Goal: Task Accomplishment & Management: Complete application form

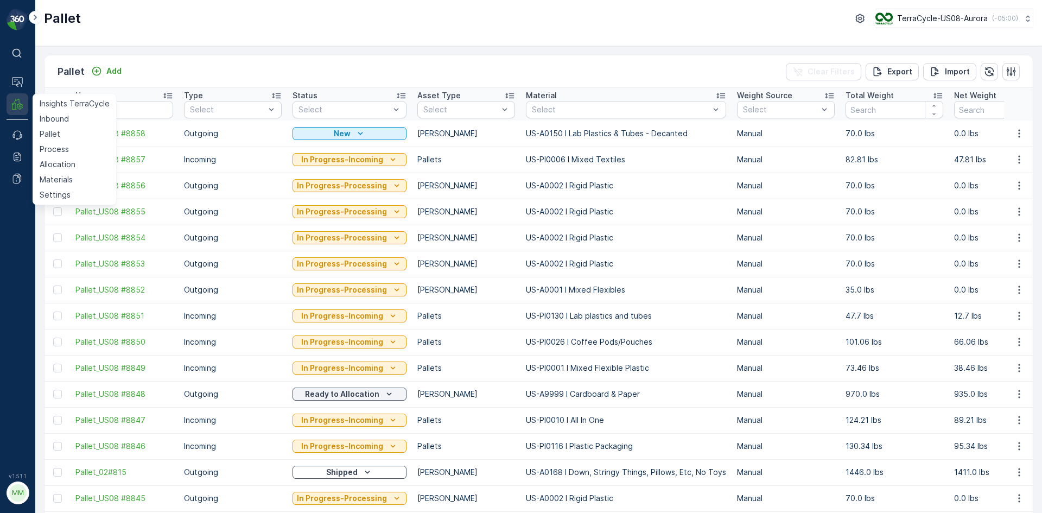
click at [21, 103] on icon at bounding box center [17, 104] width 11 height 11
click at [47, 137] on p "Pallet" at bounding box center [50, 134] width 21 height 11
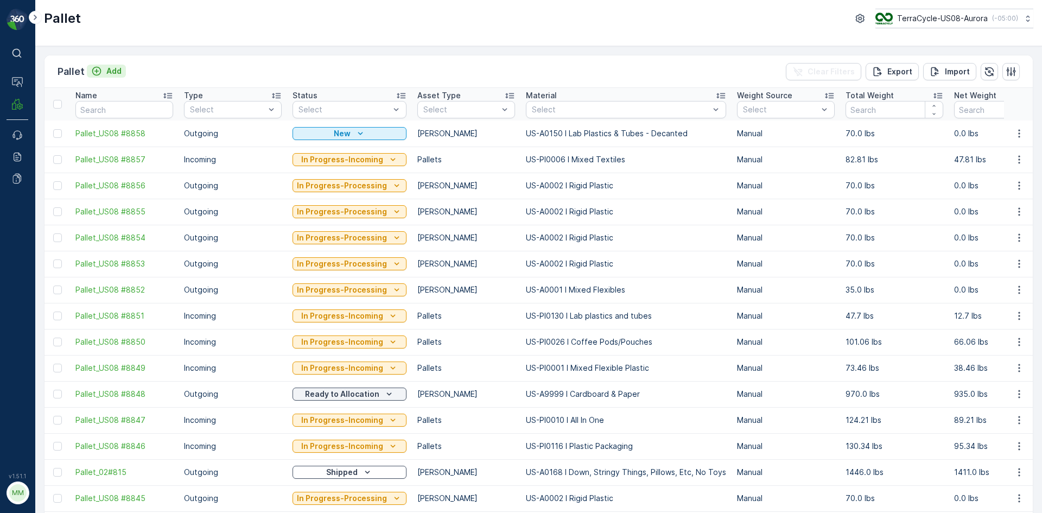
click at [110, 75] on p "Add" at bounding box center [113, 71] width 15 height 11
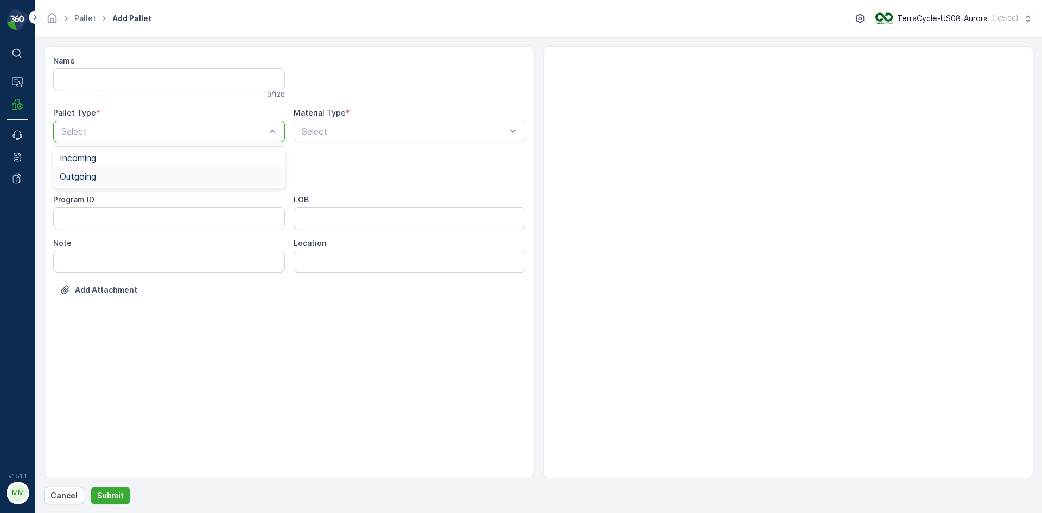
click at [94, 174] on span "Outgoing" at bounding box center [78, 177] width 36 height 10
click at [88, 203] on span "[PERSON_NAME]" at bounding box center [96, 202] width 73 height 10
click at [327, 134] on div at bounding box center [404, 132] width 207 height 10
click at [366, 128] on div at bounding box center [404, 132] width 207 height 10
type input "2"
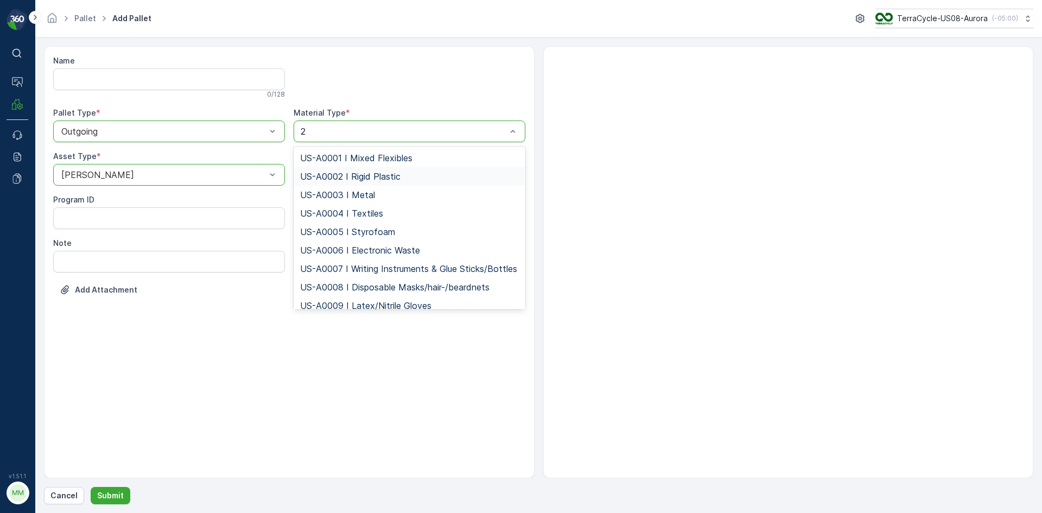
click at [361, 173] on span "US-A0002 I Rigid Plastic" at bounding box center [350, 177] width 100 height 10
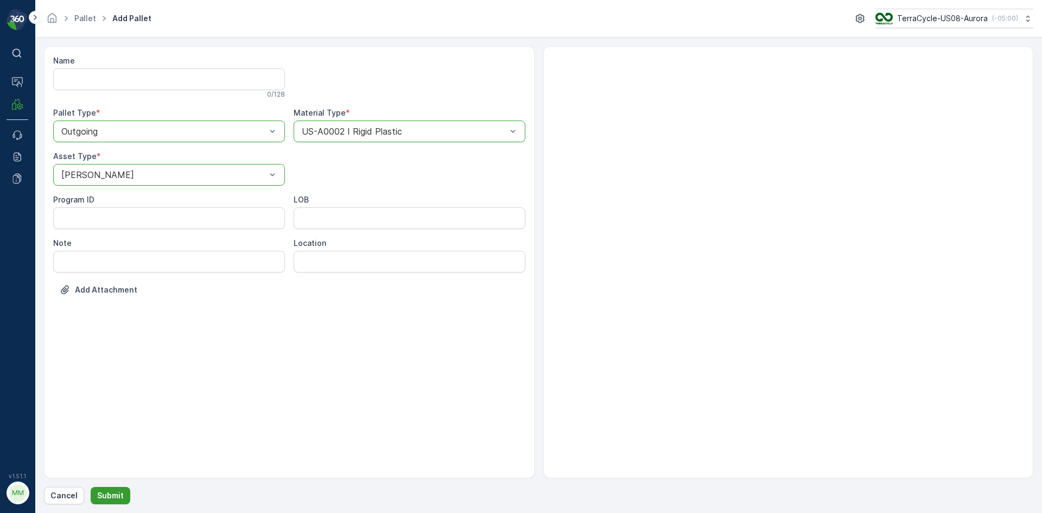
click at [109, 502] on button "Submit" at bounding box center [111, 495] width 40 height 17
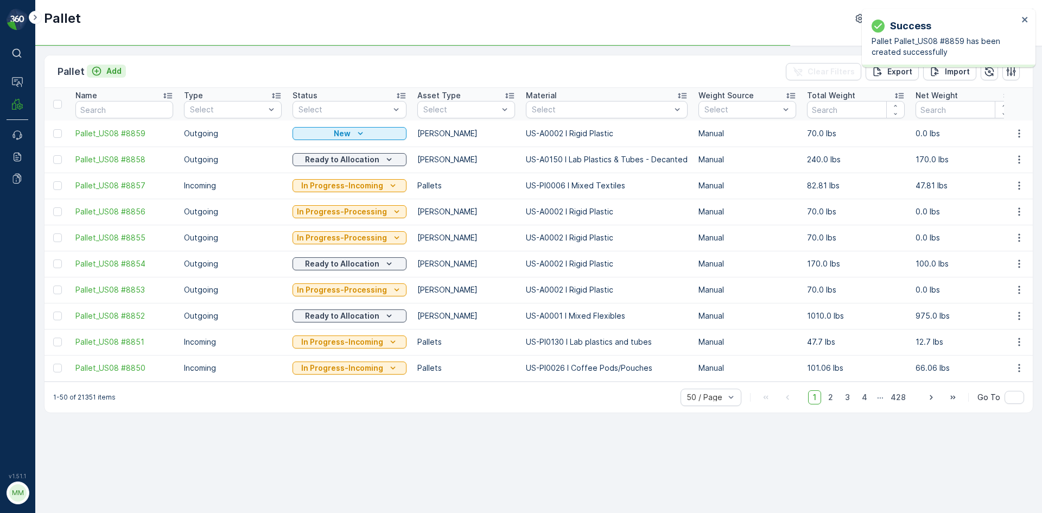
click at [113, 73] on p "Add" at bounding box center [113, 71] width 15 height 11
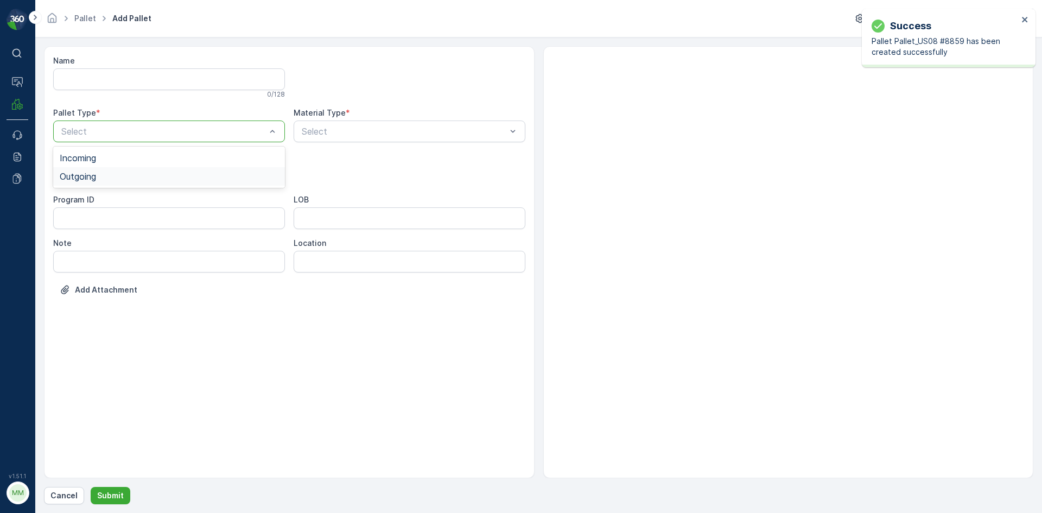
drag, startPoint x: 92, startPoint y: 159, endPoint x: 96, endPoint y: 176, distance: 17.3
click at [96, 176] on div "Incoming Outgoing" at bounding box center [169, 167] width 232 height 41
click at [96, 179] on span "Outgoing" at bounding box center [78, 177] width 36 height 10
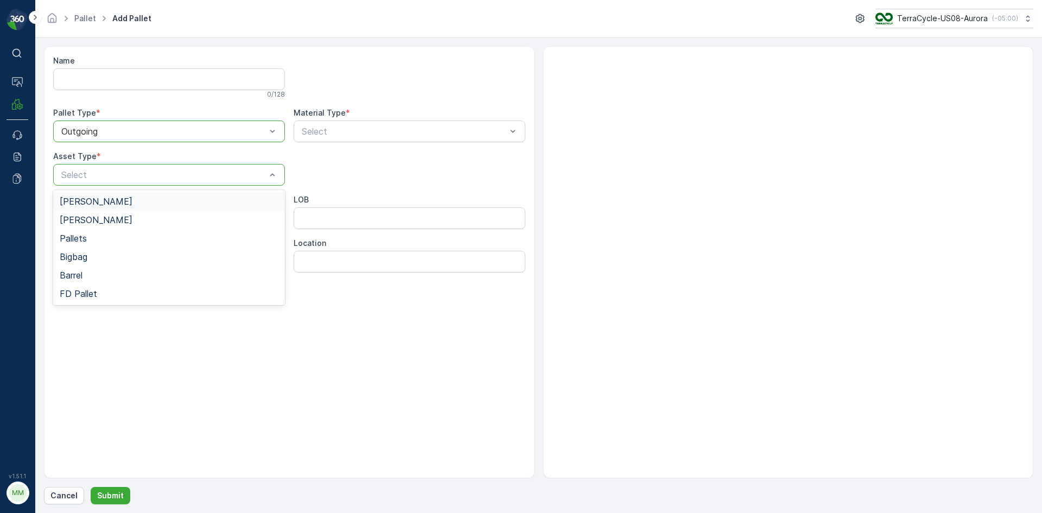
click at [76, 197] on span "[PERSON_NAME]" at bounding box center [96, 202] width 73 height 10
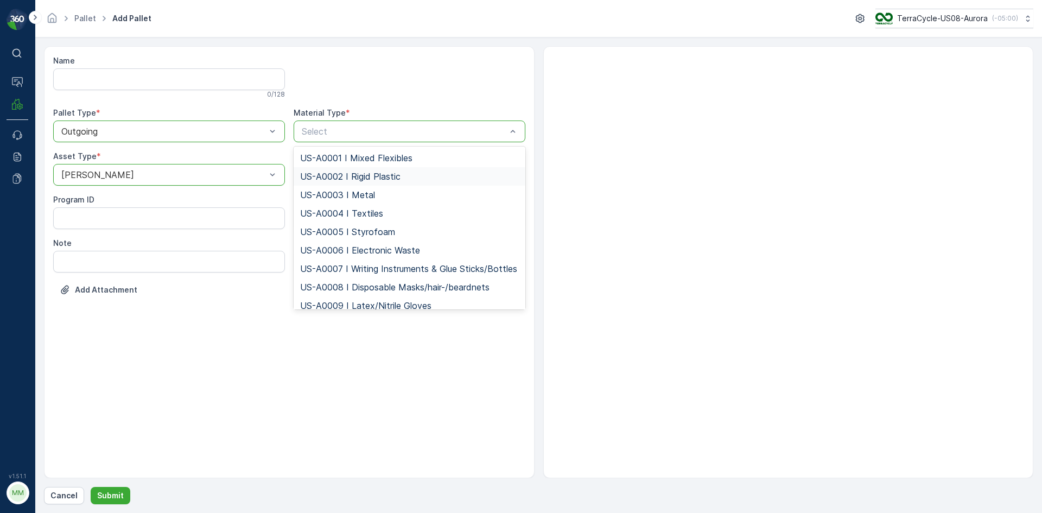
click at [336, 176] on span "US-A0002 I Rigid Plastic" at bounding box center [350, 177] width 100 height 10
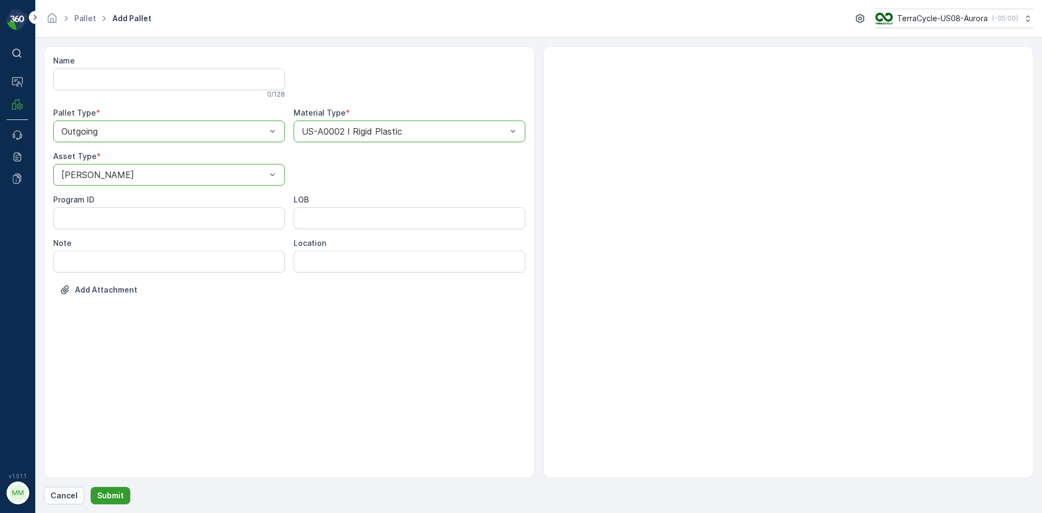
click at [121, 501] on button "Submit" at bounding box center [111, 495] width 40 height 17
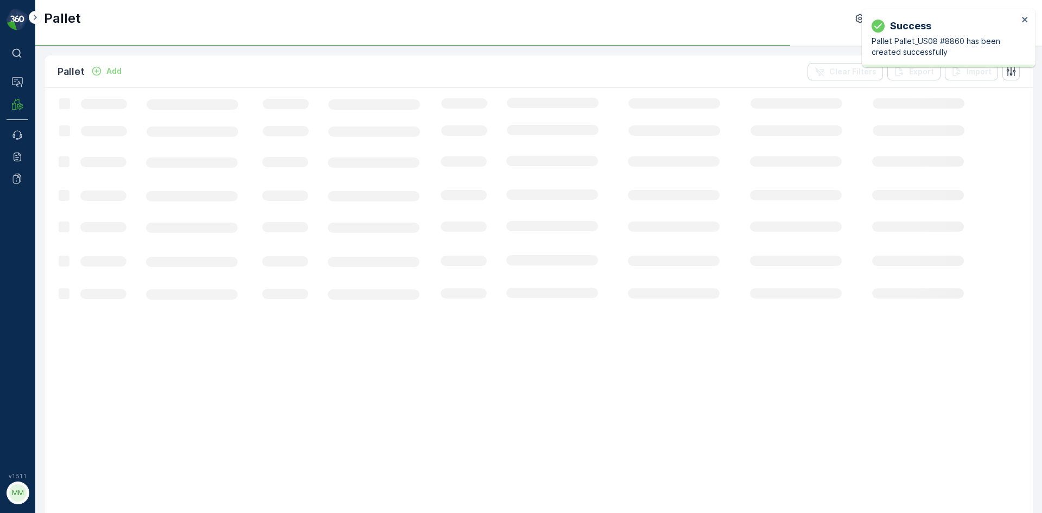
click at [105, 72] on div "Add" at bounding box center [106, 71] width 30 height 11
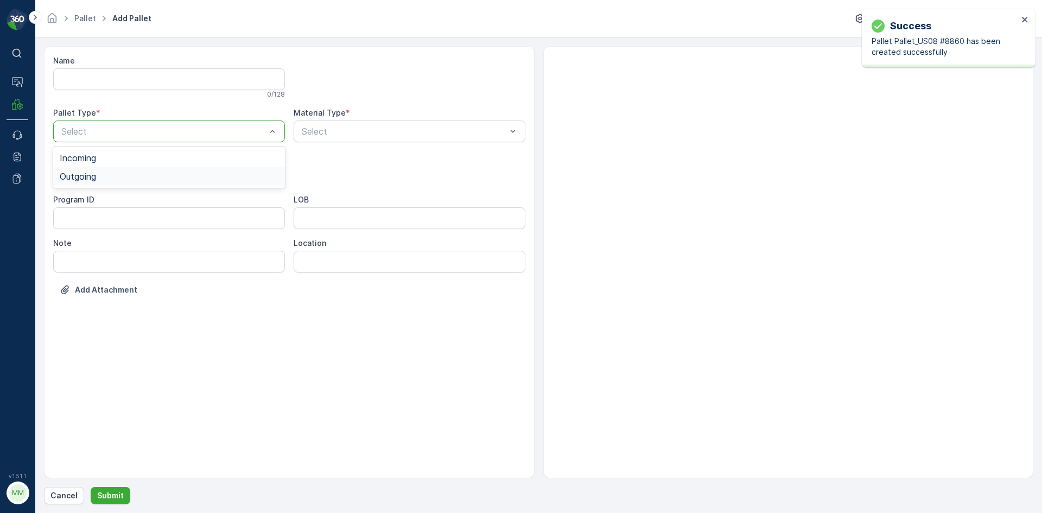
click at [81, 177] on span "Outgoing" at bounding box center [78, 177] width 36 height 10
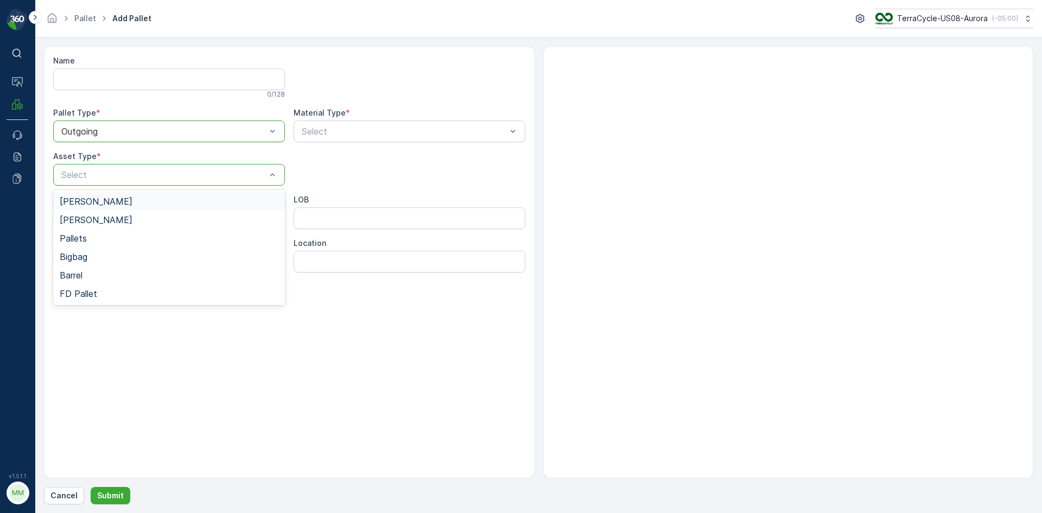
click at [76, 205] on span "[PERSON_NAME]" at bounding box center [96, 202] width 73 height 10
click at [323, 136] on p "Select" at bounding box center [404, 131] width 205 height 13
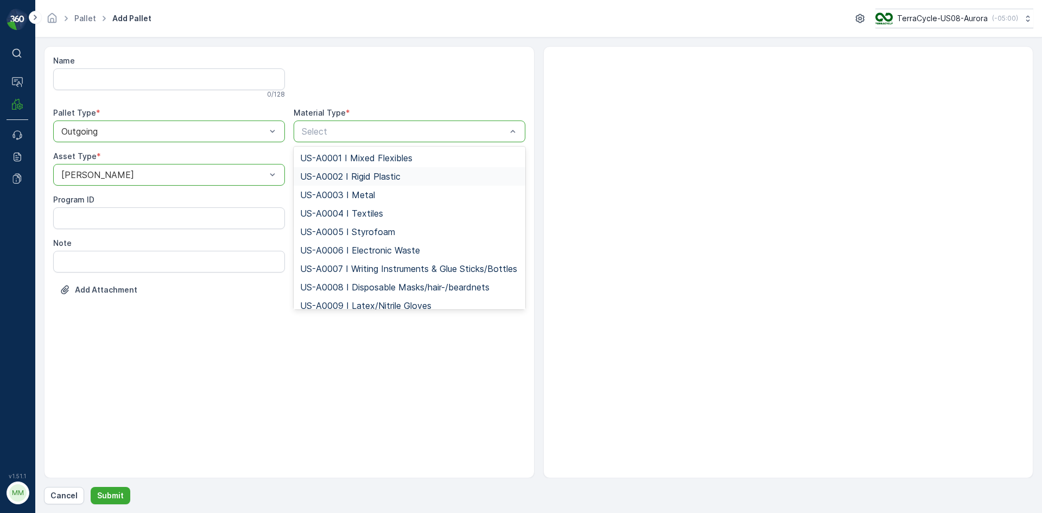
click at [351, 175] on span "US-A0002 I Rigid Plastic" at bounding box center [350, 177] width 100 height 10
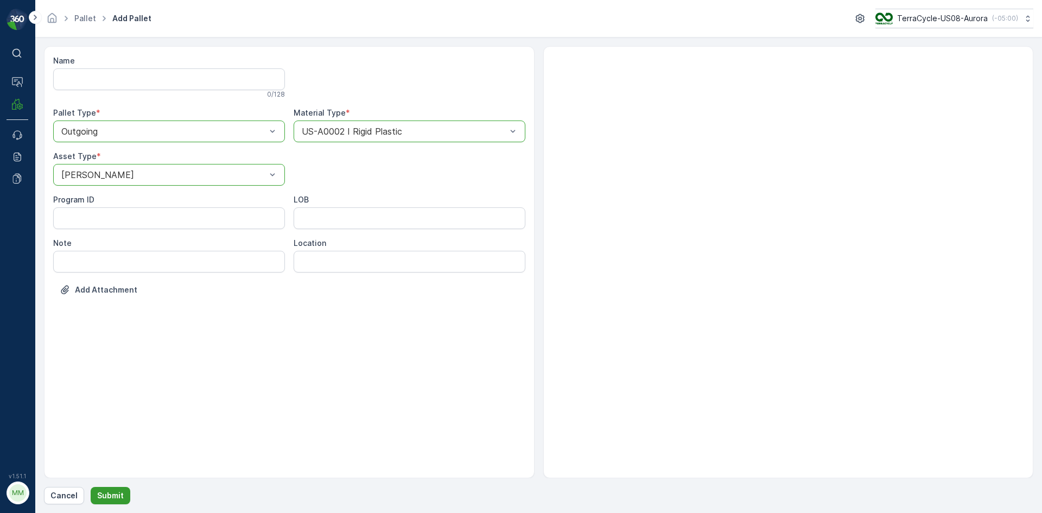
click at [117, 496] on p "Submit" at bounding box center [110, 495] width 27 height 11
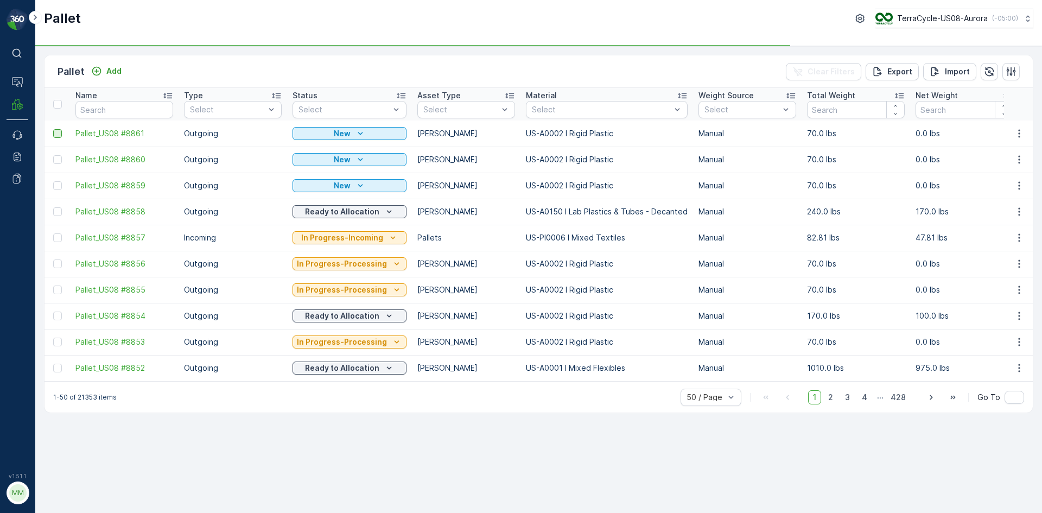
click at [56, 132] on div at bounding box center [57, 133] width 9 height 9
click at [53, 129] on input "checkbox" at bounding box center [53, 129] width 0 height 0
click at [57, 161] on div at bounding box center [57, 159] width 9 height 9
click at [53, 155] on input "checkbox" at bounding box center [53, 155] width 0 height 0
click at [59, 188] on div at bounding box center [57, 185] width 9 height 9
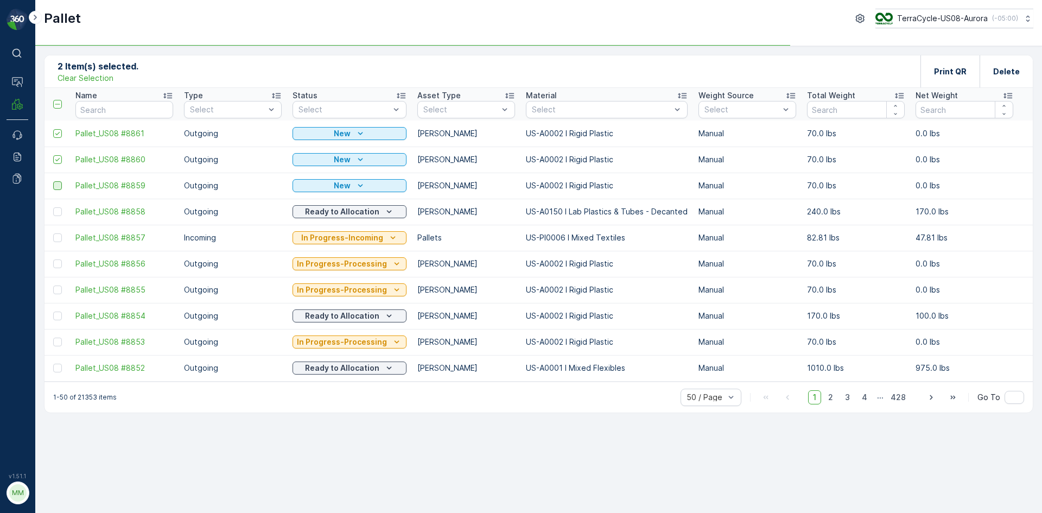
click at [53, 181] on input "checkbox" at bounding box center [53, 181] width 0 height 0
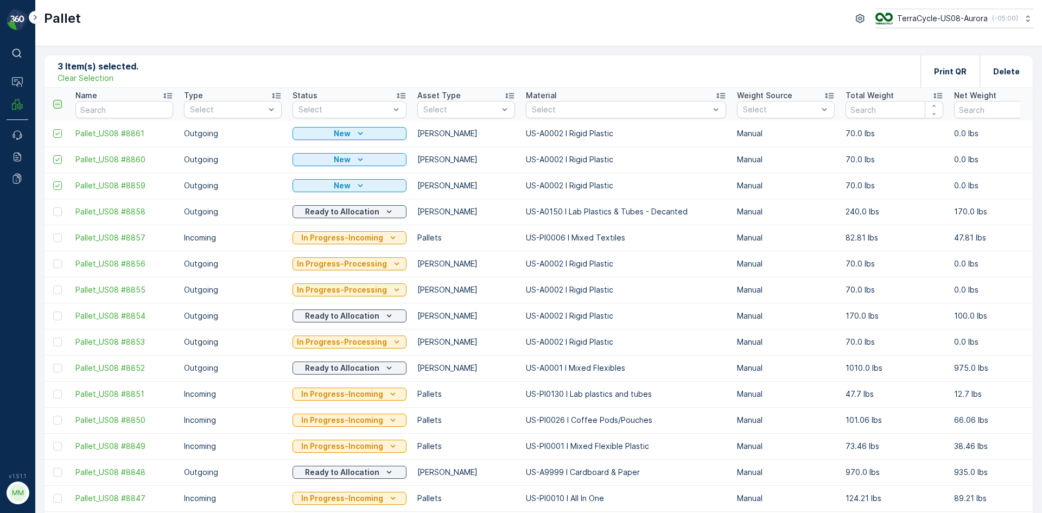
click at [56, 106] on icon at bounding box center [58, 104] width 8 height 8
click at [59, 100] on input "checkbox" at bounding box center [59, 100] width 0 height 0
click at [59, 102] on icon at bounding box center [58, 104] width 8 height 8
click at [59, 100] on input "checkbox" at bounding box center [59, 100] width 0 height 0
click at [106, 69] on p "Add" at bounding box center [113, 71] width 15 height 11
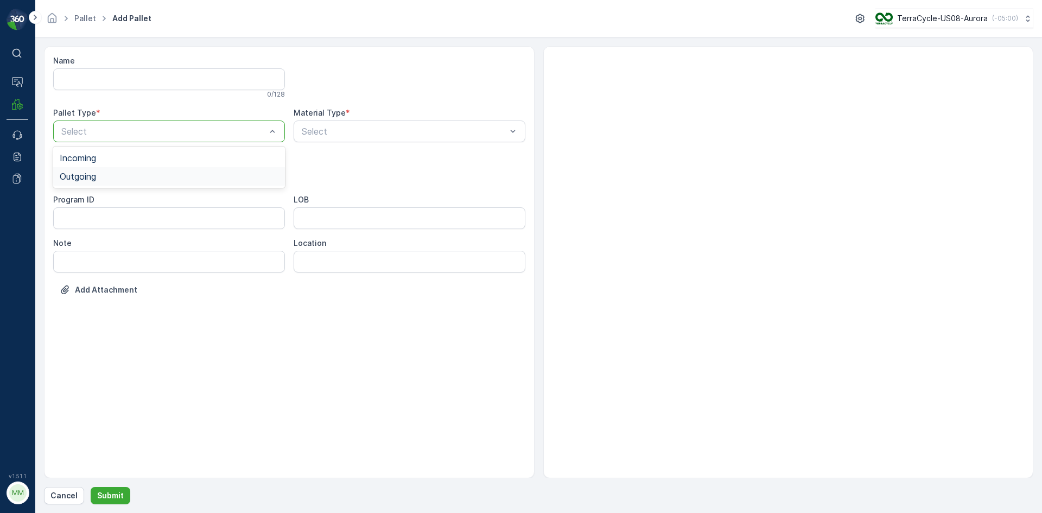
click at [84, 181] on span "Outgoing" at bounding box center [78, 177] width 36 height 10
click at [83, 204] on span "[PERSON_NAME]" at bounding box center [96, 202] width 73 height 10
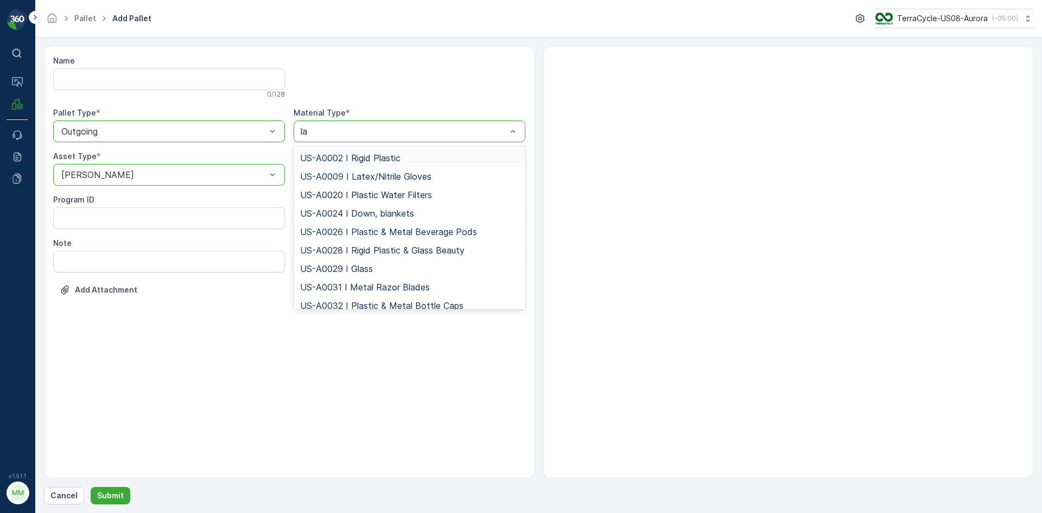
type input "lab"
click at [477, 181] on span "US-A0150 I Lab Plastics & Tubes - Decanted" at bounding box center [392, 177] width 184 height 10
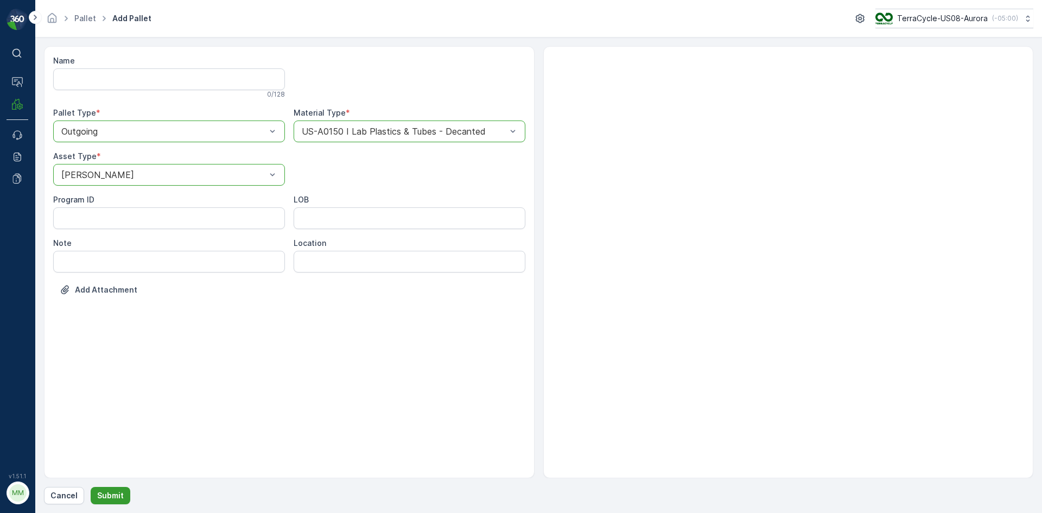
click at [121, 494] on p "Submit" at bounding box center [110, 495] width 27 height 11
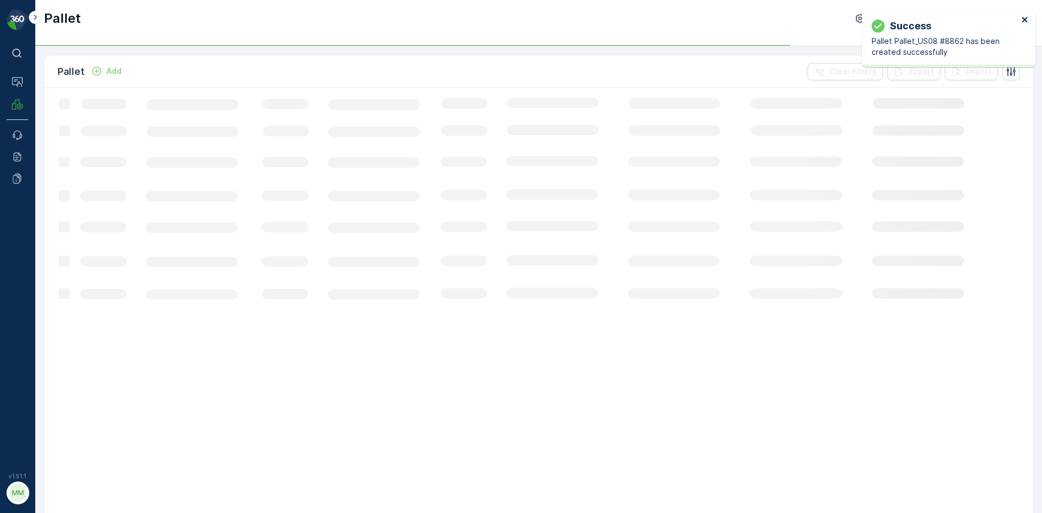
click at [1025, 24] on button "close" at bounding box center [1026, 20] width 8 height 10
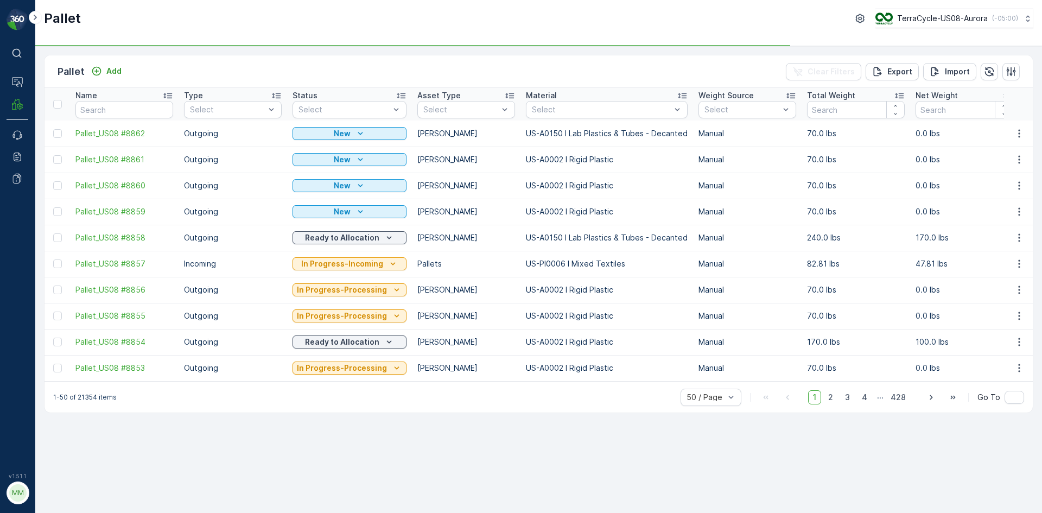
drag, startPoint x: 53, startPoint y: 134, endPoint x: 56, endPoint y: 143, distance: 10.3
click at [53, 134] on div at bounding box center [57, 133] width 9 height 9
click at [53, 129] on input "checkbox" at bounding box center [53, 129] width 0 height 0
click at [58, 160] on div at bounding box center [57, 159] width 9 height 9
click at [53, 155] on input "checkbox" at bounding box center [53, 155] width 0 height 0
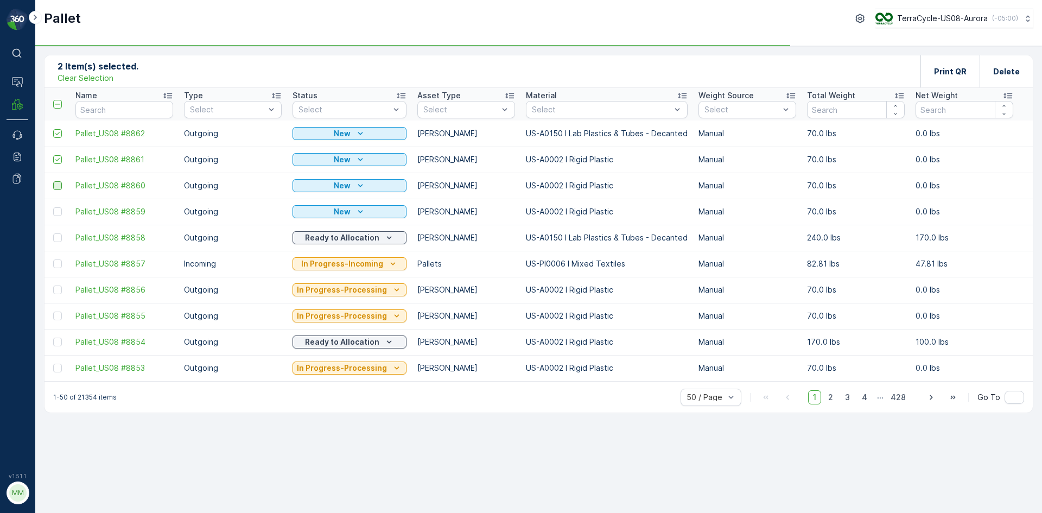
click at [58, 186] on div at bounding box center [57, 185] width 9 height 9
click at [53, 181] on input "checkbox" at bounding box center [53, 181] width 0 height 0
click at [59, 213] on div at bounding box center [57, 211] width 9 height 9
click at [53, 207] on input "checkbox" at bounding box center [53, 207] width 0 height 0
click at [965, 68] on p "Print QR" at bounding box center [950, 71] width 33 height 11
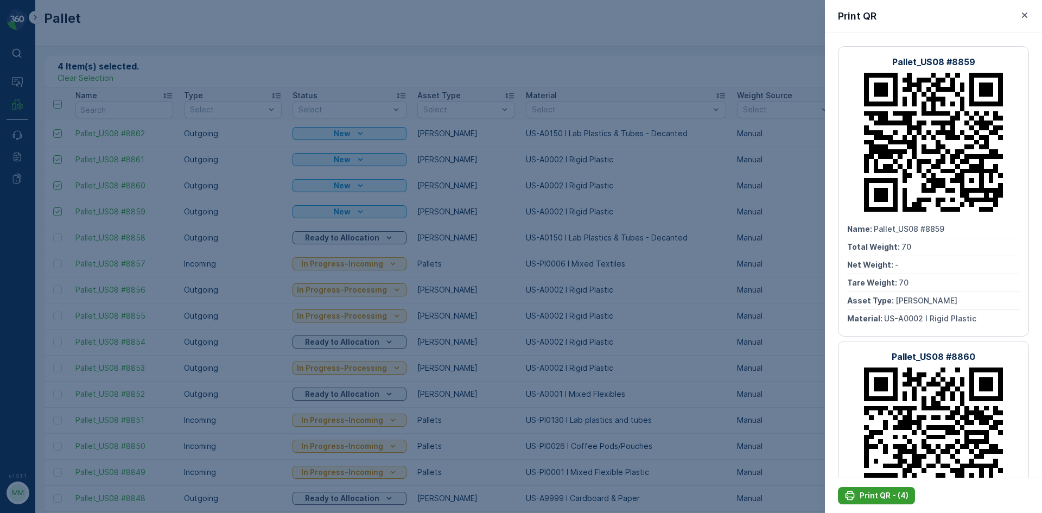
click at [869, 496] on p "Print QR - (4)" at bounding box center [884, 495] width 49 height 11
click at [905, 494] on p "Print QR - (4)" at bounding box center [884, 495] width 49 height 11
click at [1024, 19] on icon "button" at bounding box center [1025, 15] width 11 height 11
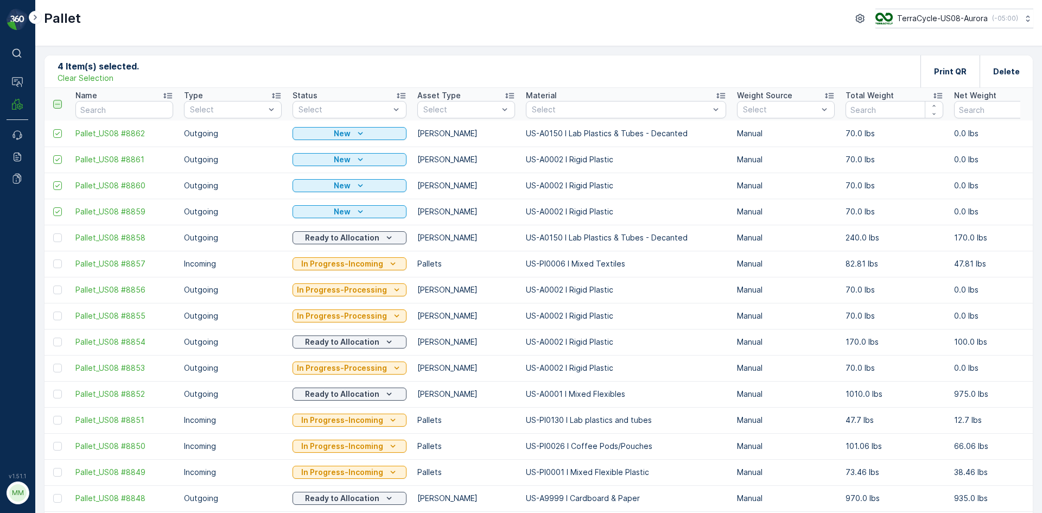
click at [56, 103] on icon at bounding box center [58, 104] width 8 height 8
click at [59, 100] on input "checkbox" at bounding box center [59, 100] width 0 height 0
click at [55, 103] on icon at bounding box center [58, 104] width 8 height 8
click at [59, 100] on input "checkbox" at bounding box center [59, 100] width 0 height 0
click at [66, 81] on div "Pallet Add Clear Filters Export Import" at bounding box center [539, 71] width 989 height 33
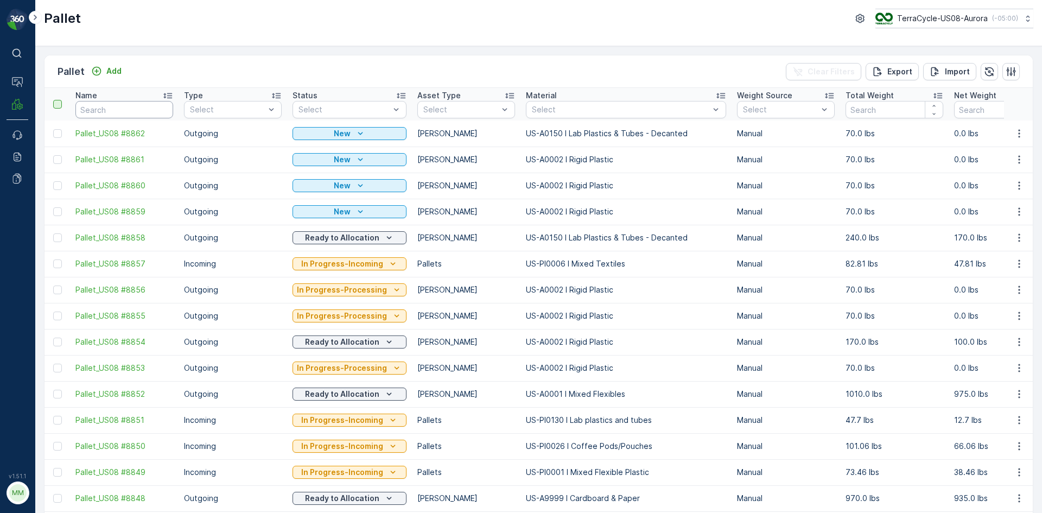
click at [141, 109] on input "text" at bounding box center [124, 109] width 98 height 17
type input "8741"
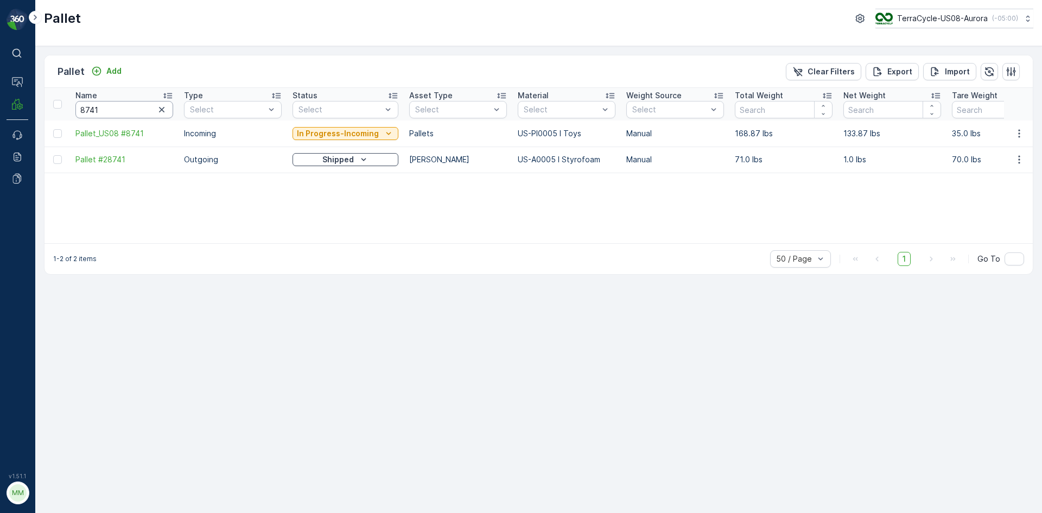
click at [118, 102] on input "8741" at bounding box center [124, 109] width 98 height 17
type input "8744"
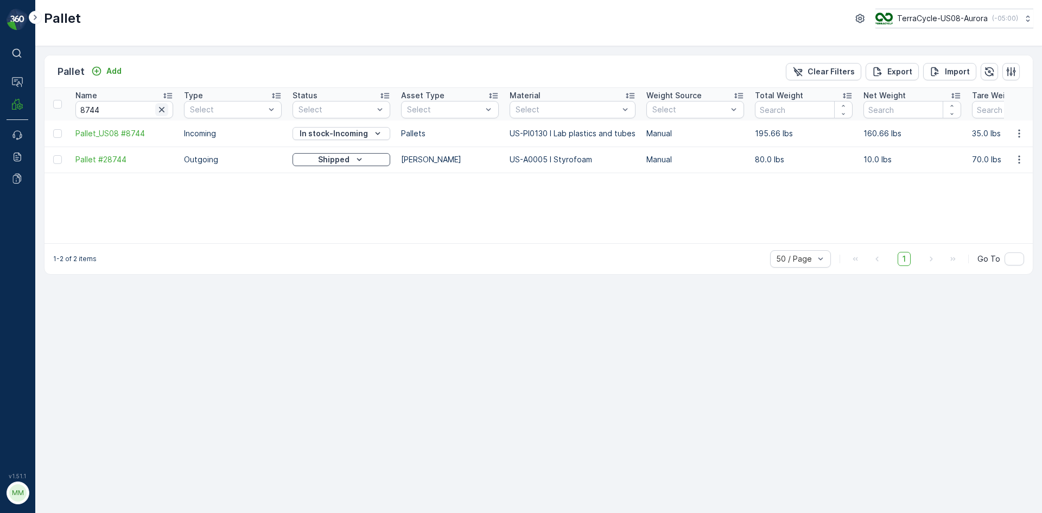
click at [160, 110] on icon "button" at bounding box center [161, 109] width 11 height 11
click at [109, 73] on p "Add" at bounding box center [113, 71] width 15 height 11
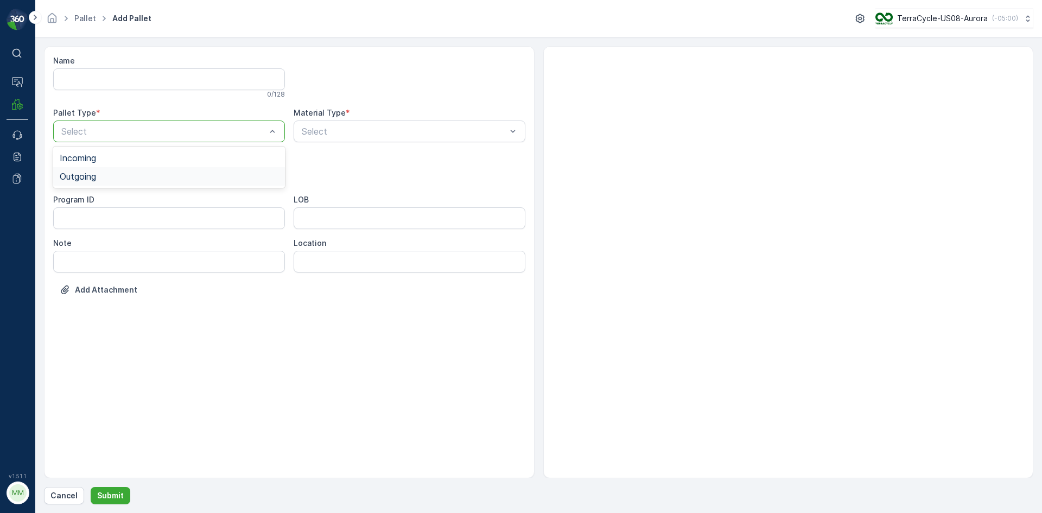
click at [87, 181] on span "Outgoing" at bounding box center [78, 177] width 36 height 10
click at [73, 200] on span "[PERSON_NAME]" at bounding box center [96, 202] width 73 height 10
type input "002"
click at [91, 487] on button "Submit" at bounding box center [111, 495] width 40 height 17
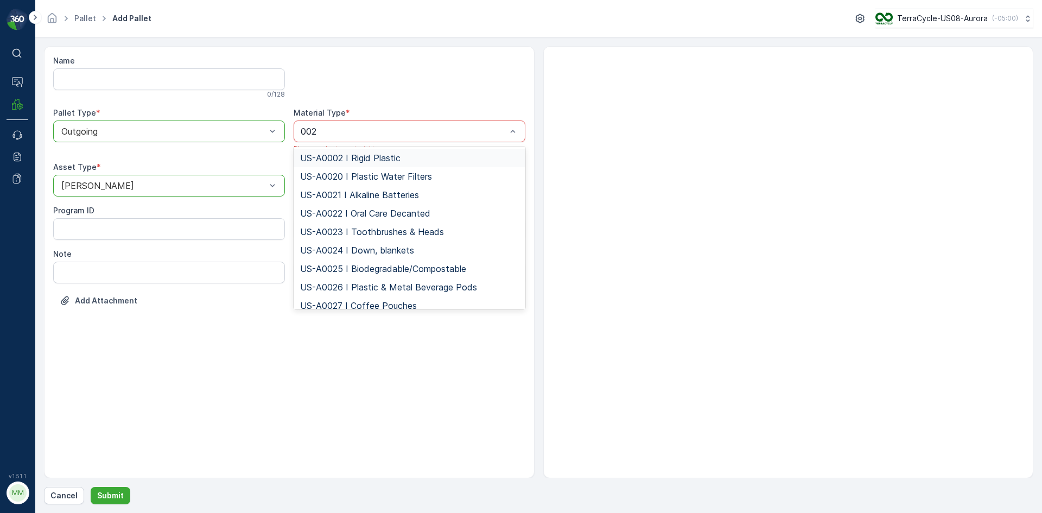
click at [351, 153] on span "US-A0002 I Rigid Plastic" at bounding box center [350, 158] width 100 height 10
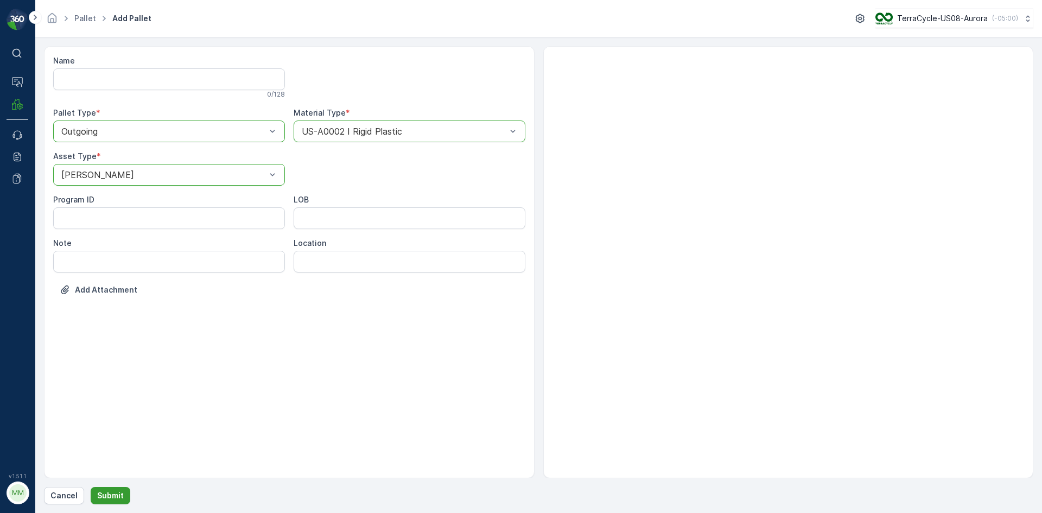
click at [106, 491] on p "Submit" at bounding box center [110, 495] width 27 height 11
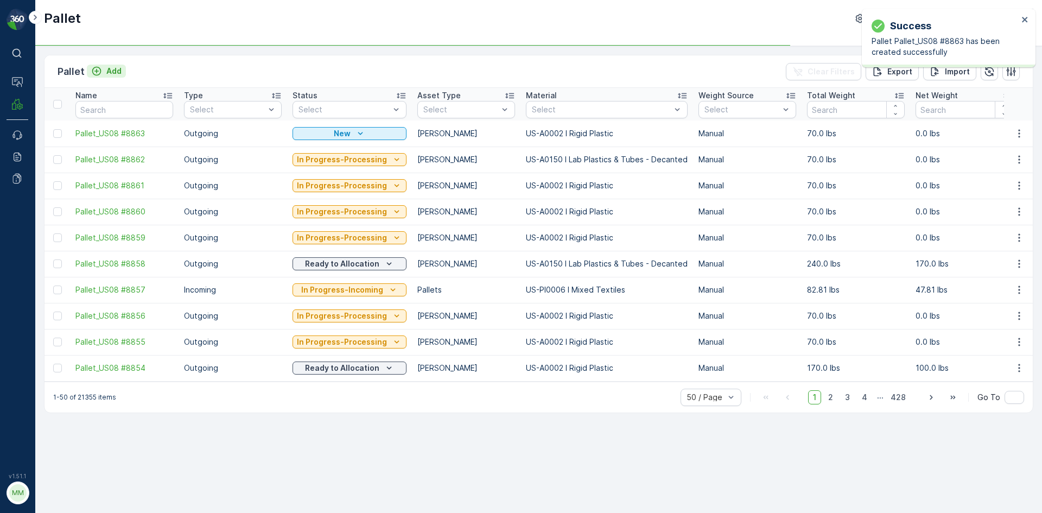
click at [107, 72] on p "Add" at bounding box center [113, 71] width 15 height 11
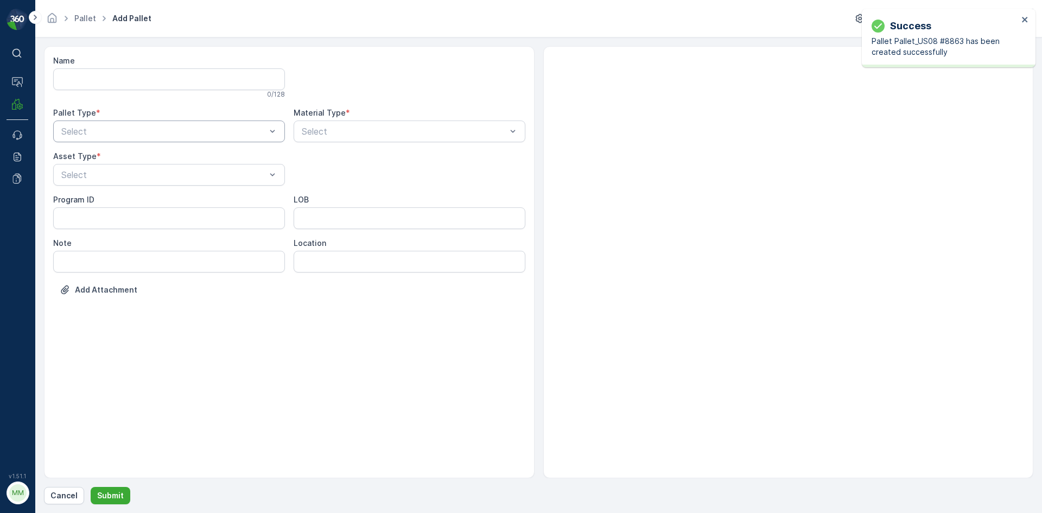
click at [81, 124] on div "Select" at bounding box center [169, 132] width 232 height 22
click at [75, 174] on span "Outgoing" at bounding box center [78, 177] width 36 height 10
click at [81, 206] on span "[PERSON_NAME]" at bounding box center [96, 202] width 73 height 10
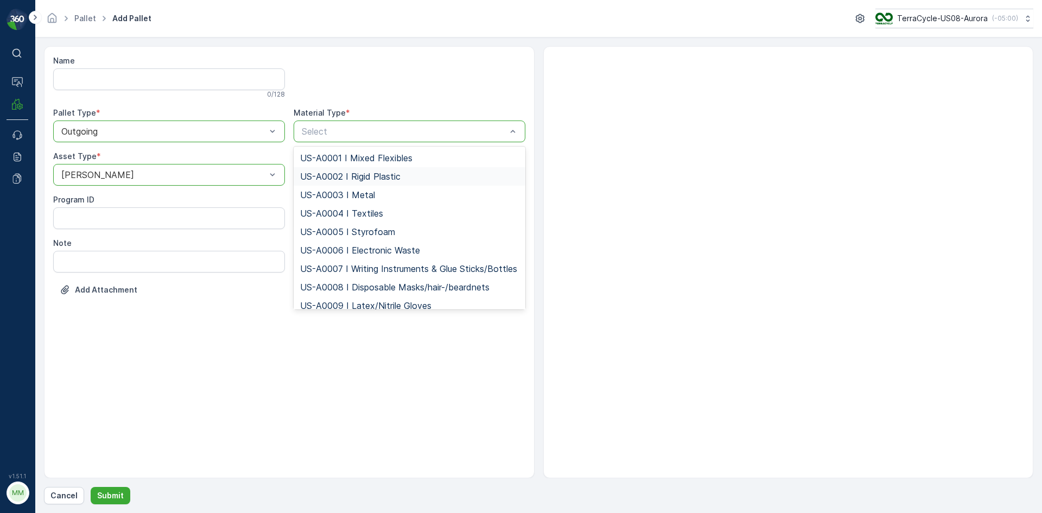
drag, startPoint x: 327, startPoint y: 162, endPoint x: 331, endPoint y: 179, distance: 16.6
click at [331, 179] on div "US-A0001 I Mixed Flexibles US-A0002 I Rigid Plastic US-A0003 I Metal US-A0004 I…" at bounding box center [410, 228] width 232 height 163
click at [331, 179] on span "US-A0002 I Rigid Plastic" at bounding box center [350, 177] width 100 height 10
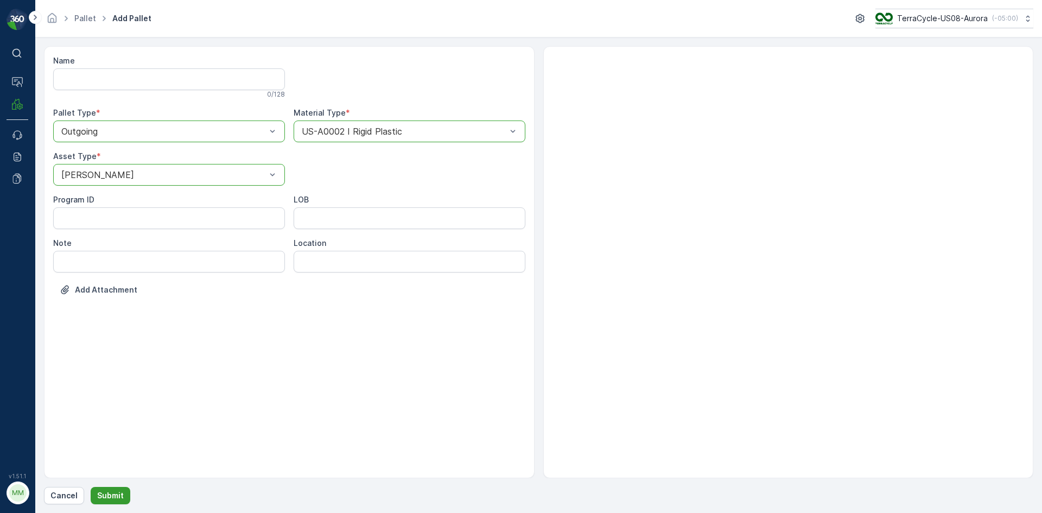
click at [97, 497] on p "Submit" at bounding box center [110, 495] width 27 height 11
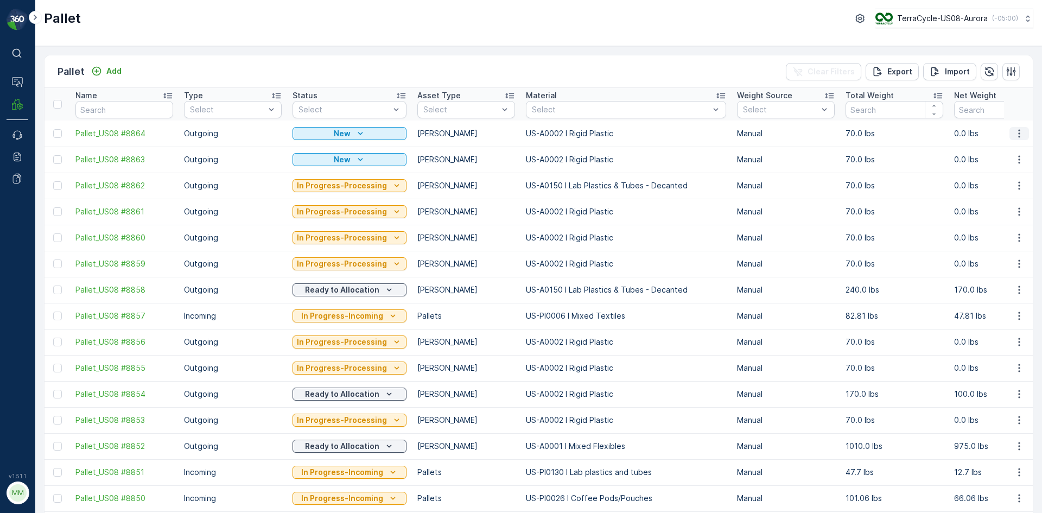
click at [1019, 134] on icon "button" at bounding box center [1019, 133] width 11 height 11
click at [1008, 179] on span "Duplicate Pallet" at bounding box center [1004, 180] width 58 height 11
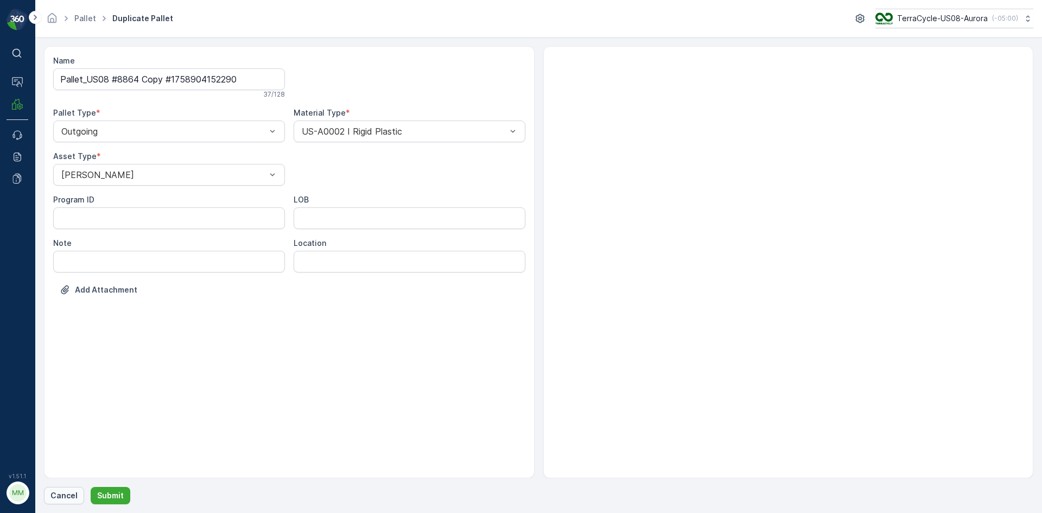
click at [70, 492] on p "Cancel" at bounding box center [63, 495] width 27 height 11
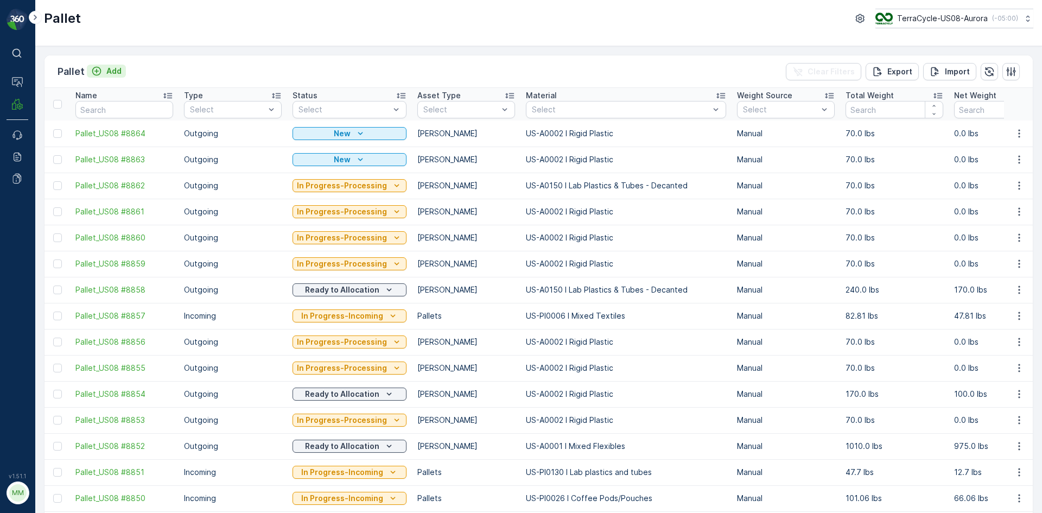
drag, startPoint x: 70, startPoint y: 492, endPoint x: 111, endPoint y: 68, distance: 426.1
click at [111, 68] on p "Add" at bounding box center [113, 71] width 15 height 11
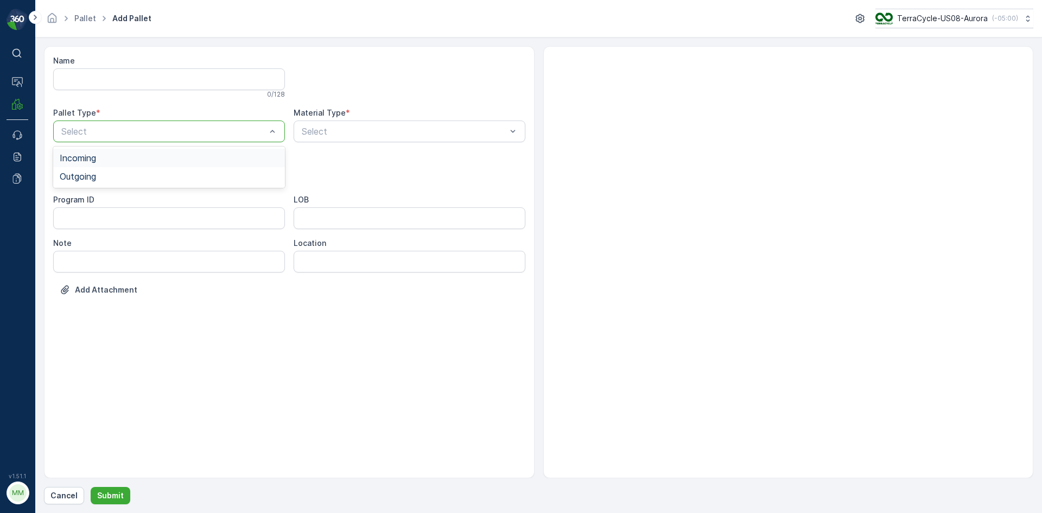
click at [71, 124] on div "Select" at bounding box center [169, 132] width 232 height 22
click at [81, 176] on span "Outgoing" at bounding box center [78, 177] width 36 height 10
click at [79, 201] on span "[PERSON_NAME]" at bounding box center [96, 202] width 73 height 10
click at [299, 125] on div "Select" at bounding box center [410, 132] width 232 height 22
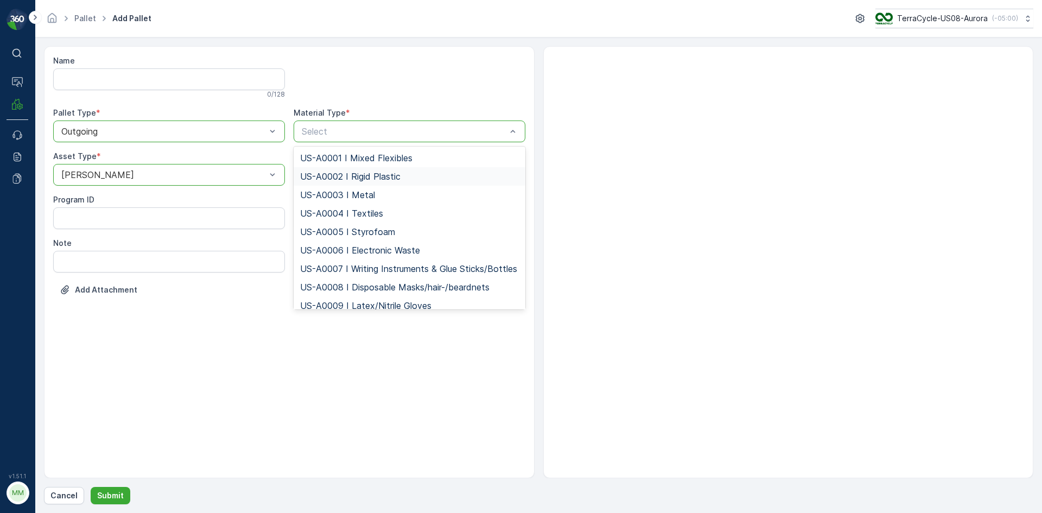
click at [320, 176] on span "US-A0002 I Rigid Plastic" at bounding box center [350, 177] width 100 height 10
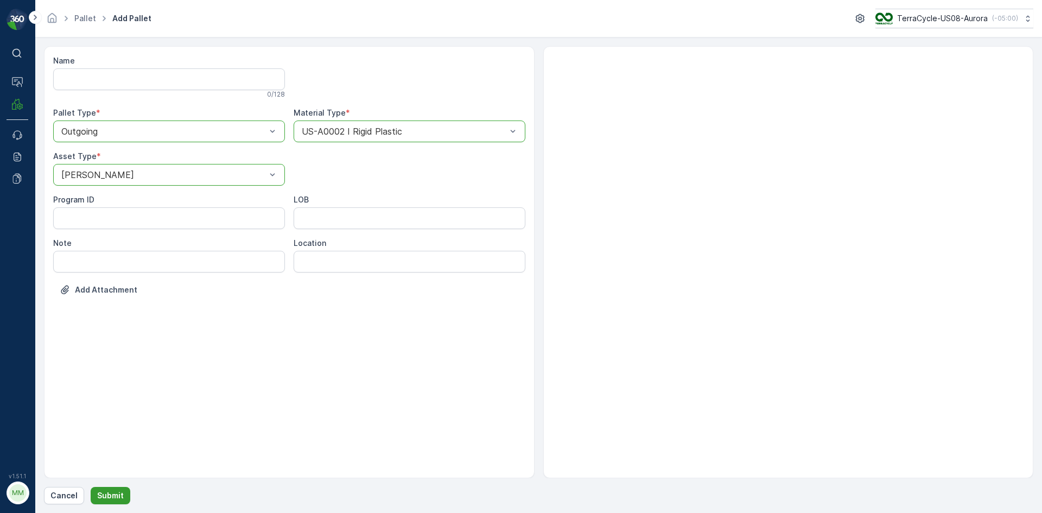
click at [109, 496] on p "Submit" at bounding box center [110, 495] width 27 height 11
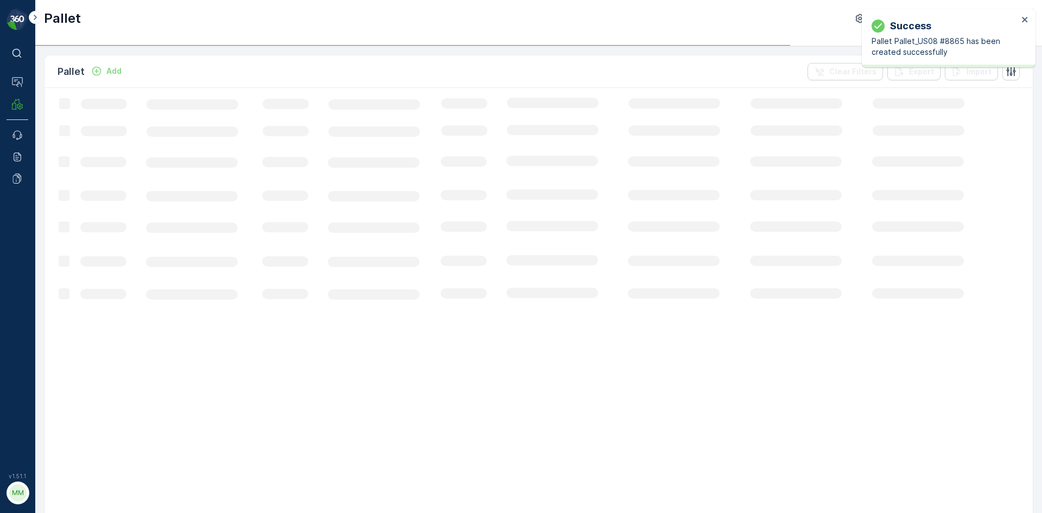
click at [112, 71] on p "Add" at bounding box center [113, 71] width 15 height 11
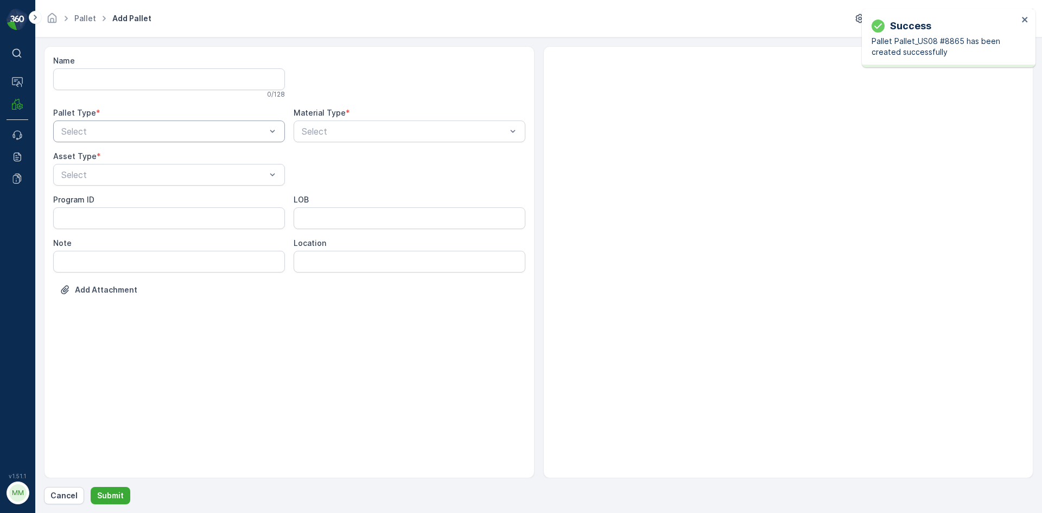
click at [95, 138] on div "Select" at bounding box center [169, 132] width 232 height 22
click at [97, 185] on div "Outgoing" at bounding box center [169, 176] width 232 height 18
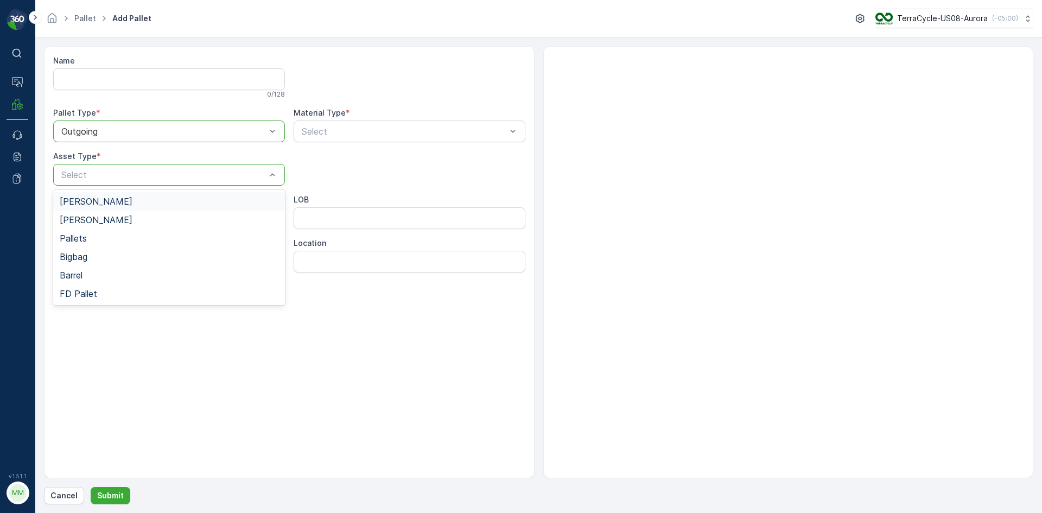
click at [85, 202] on span "[PERSON_NAME]" at bounding box center [96, 202] width 73 height 10
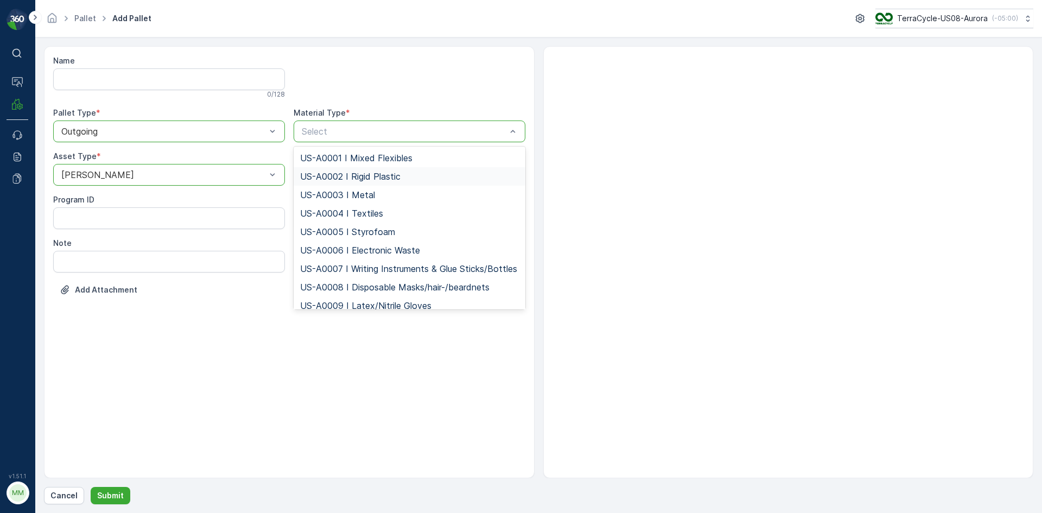
click at [344, 173] on span "US-A0002 I Rigid Plastic" at bounding box center [350, 177] width 100 height 10
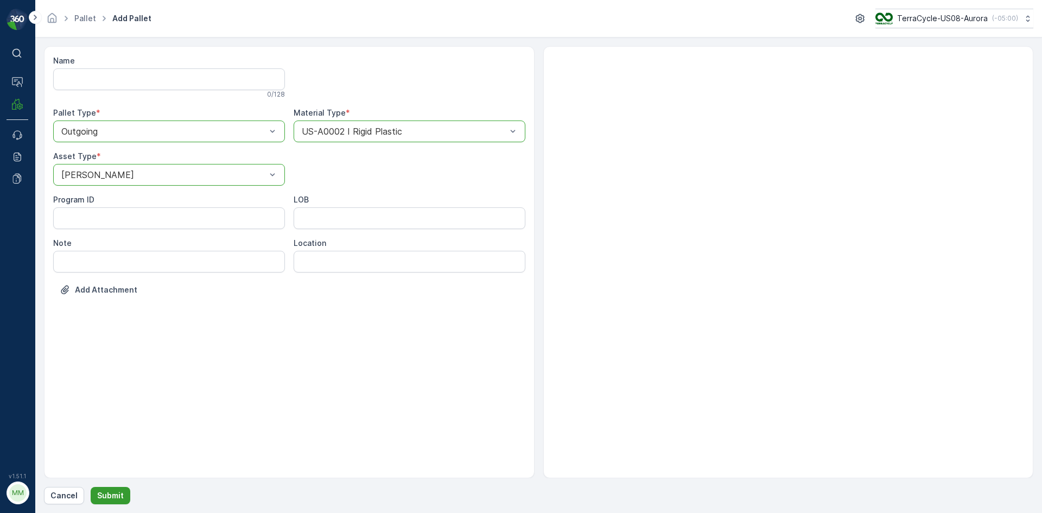
click at [116, 492] on p "Submit" at bounding box center [110, 495] width 27 height 11
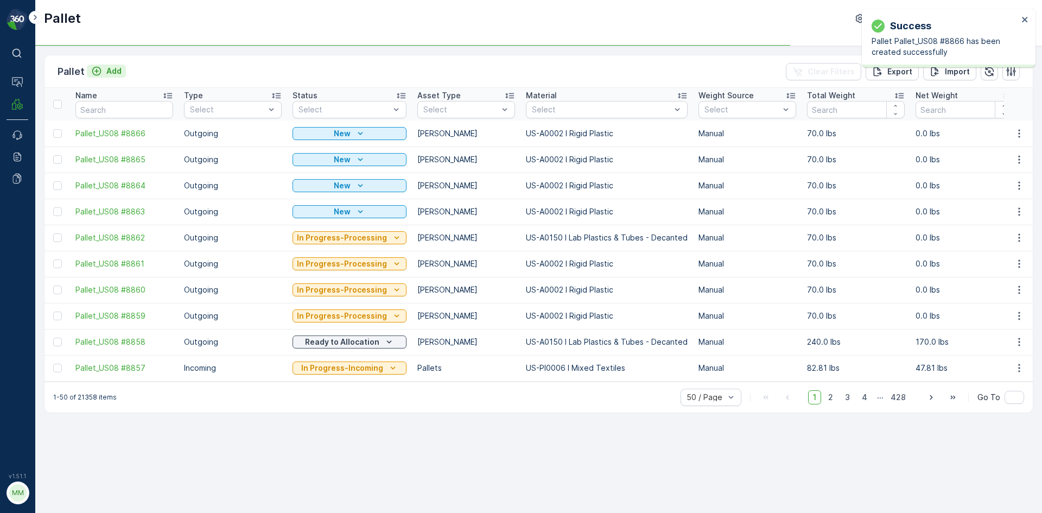
click at [107, 70] on p "Add" at bounding box center [113, 71] width 15 height 11
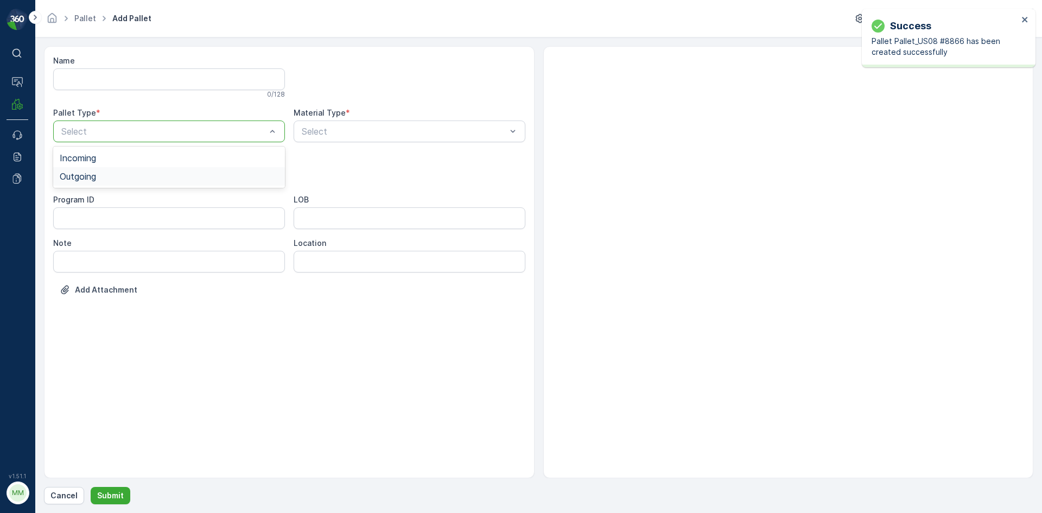
click at [85, 177] on span "Outgoing" at bounding box center [78, 177] width 36 height 10
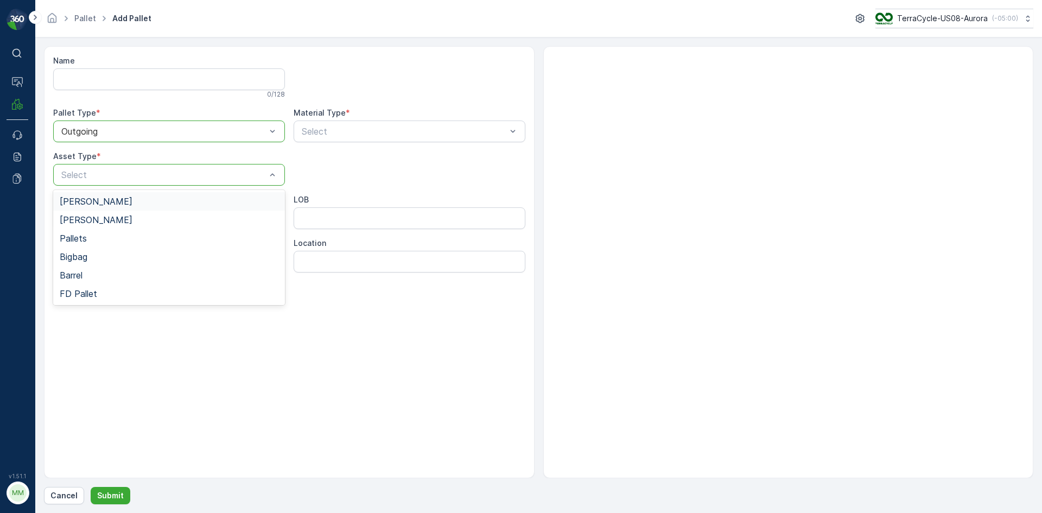
click at [81, 203] on span "[PERSON_NAME]" at bounding box center [96, 202] width 73 height 10
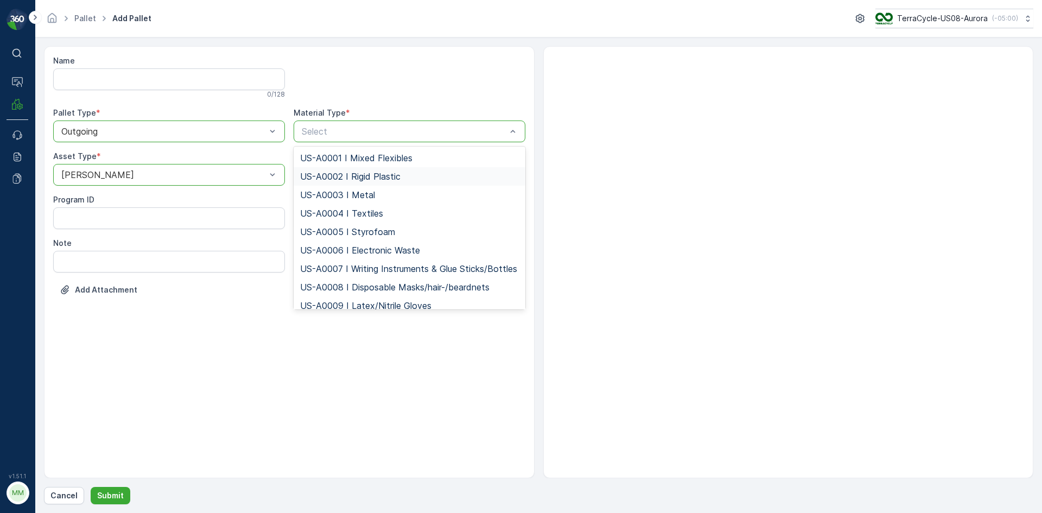
click at [343, 178] on span "US-A0002 I Rigid Plastic" at bounding box center [350, 177] width 100 height 10
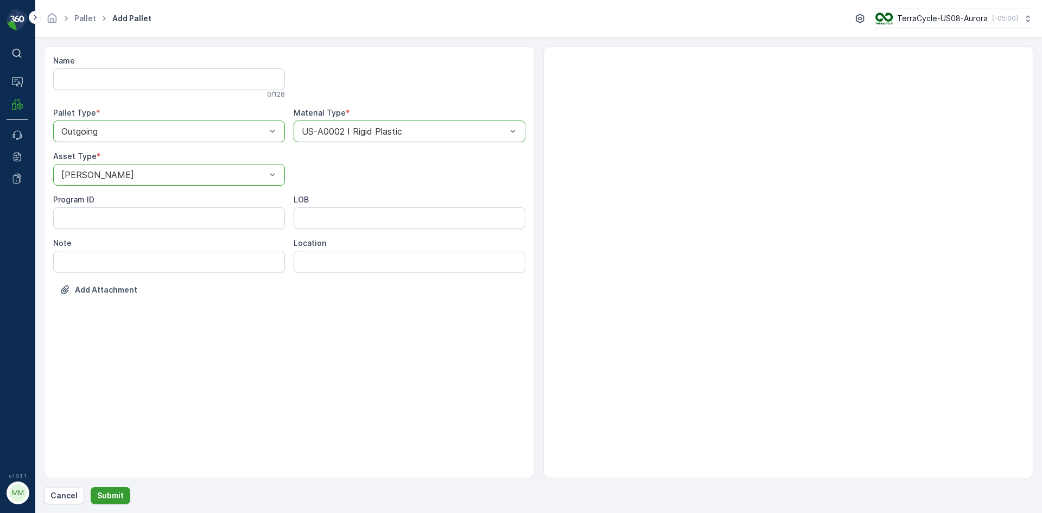
click at [109, 498] on p "Submit" at bounding box center [110, 495] width 27 height 11
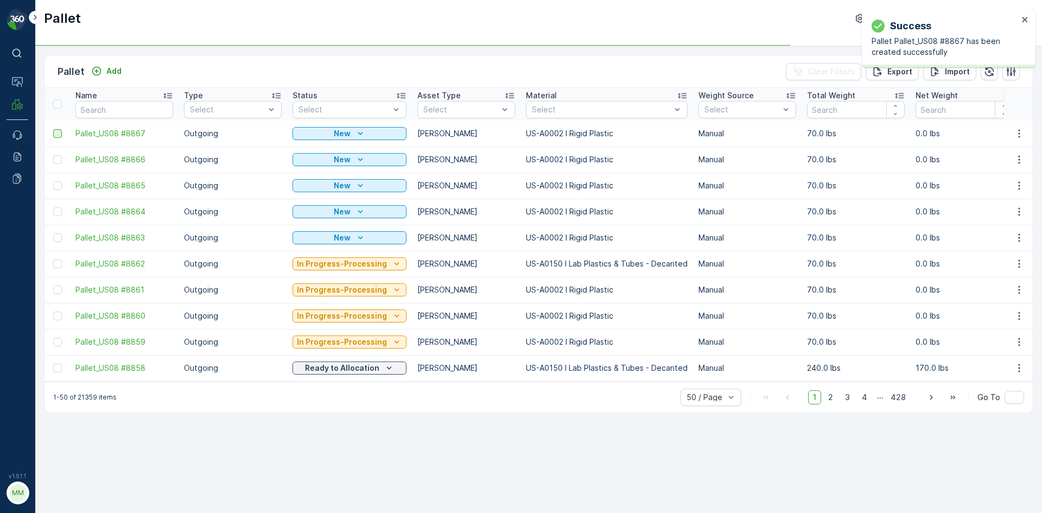
click at [57, 136] on div at bounding box center [57, 133] width 9 height 9
click at [53, 129] on input "checkbox" at bounding box center [53, 129] width 0 height 0
click at [54, 164] on td at bounding box center [58, 160] width 26 height 26
click at [55, 162] on div at bounding box center [57, 159] width 9 height 9
click at [53, 155] on input "checkbox" at bounding box center [53, 155] width 0 height 0
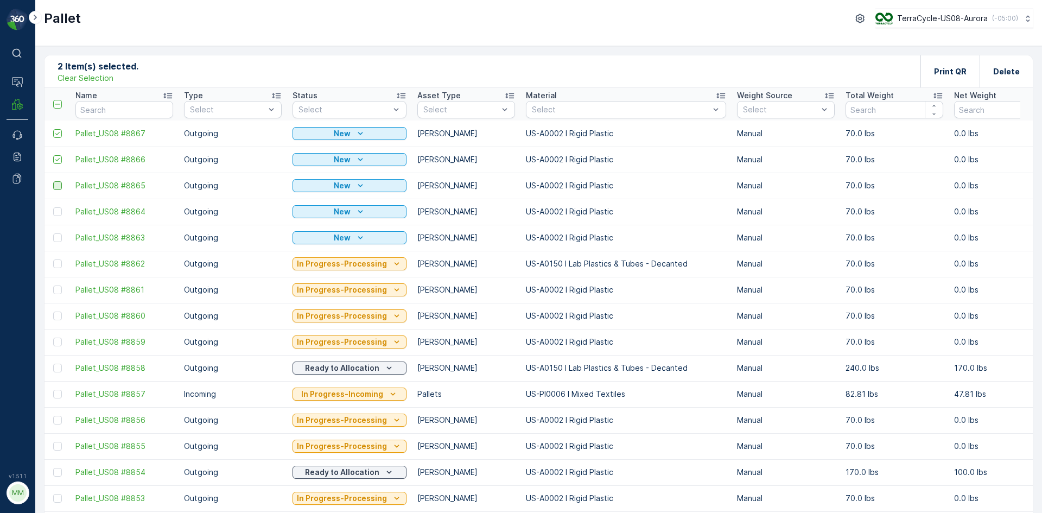
click at [55, 188] on div at bounding box center [57, 185] width 9 height 9
click at [53, 181] on input "checkbox" at bounding box center [53, 181] width 0 height 0
click at [57, 211] on div at bounding box center [57, 211] width 9 height 9
click at [53, 207] on input "checkbox" at bounding box center [53, 207] width 0 height 0
click at [57, 236] on div at bounding box center [57, 237] width 9 height 9
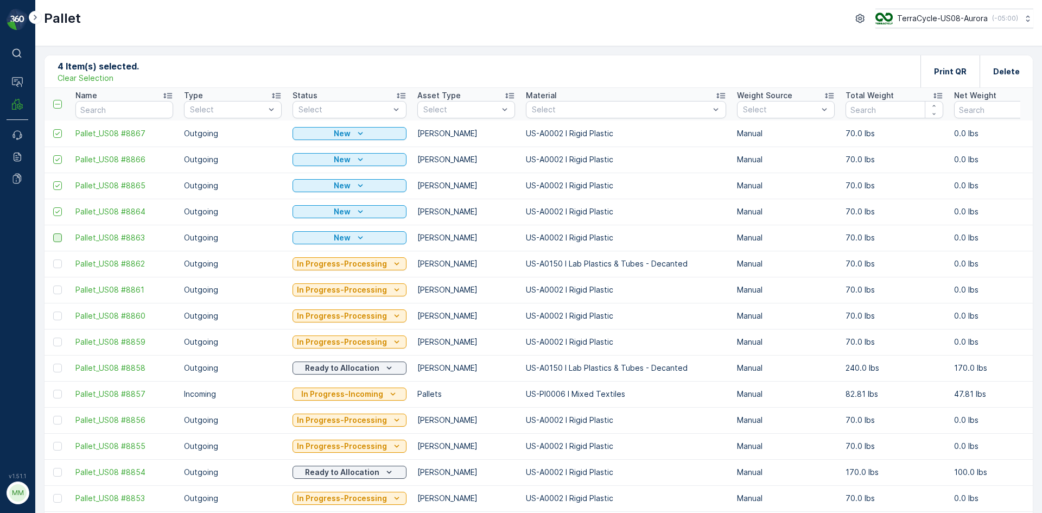
click at [53, 233] on input "checkbox" at bounding box center [53, 233] width 0 height 0
click at [957, 80] on div "Print QR" at bounding box center [950, 71] width 33 height 32
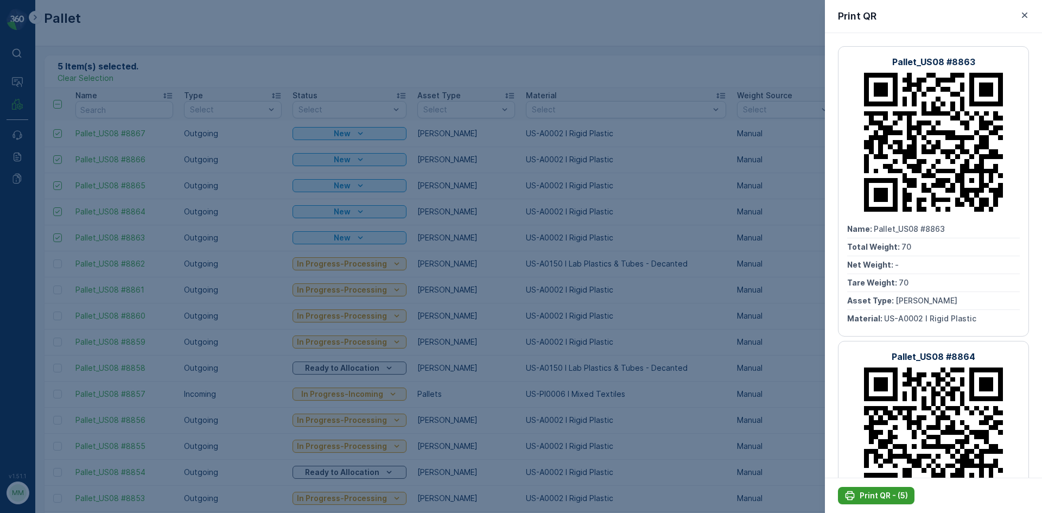
scroll to position [326, 0]
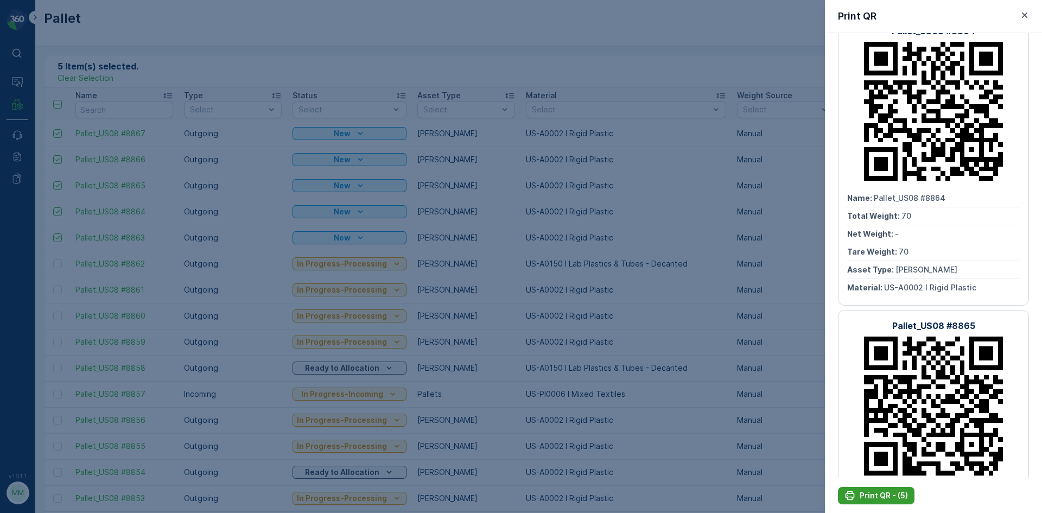
click at [881, 497] on p "Print QR - (5)" at bounding box center [884, 495] width 48 height 11
click at [883, 495] on p "Print QR - (5)" at bounding box center [884, 495] width 48 height 11
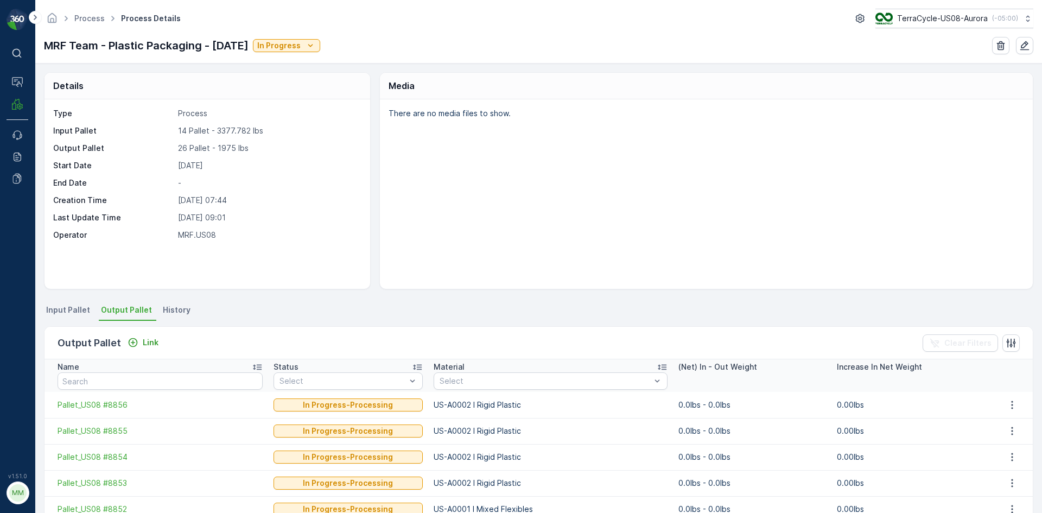
click at [112, 309] on span "Output Pallet" at bounding box center [126, 310] width 51 height 11
click at [146, 346] on p "Link" at bounding box center [151, 342] width 16 height 11
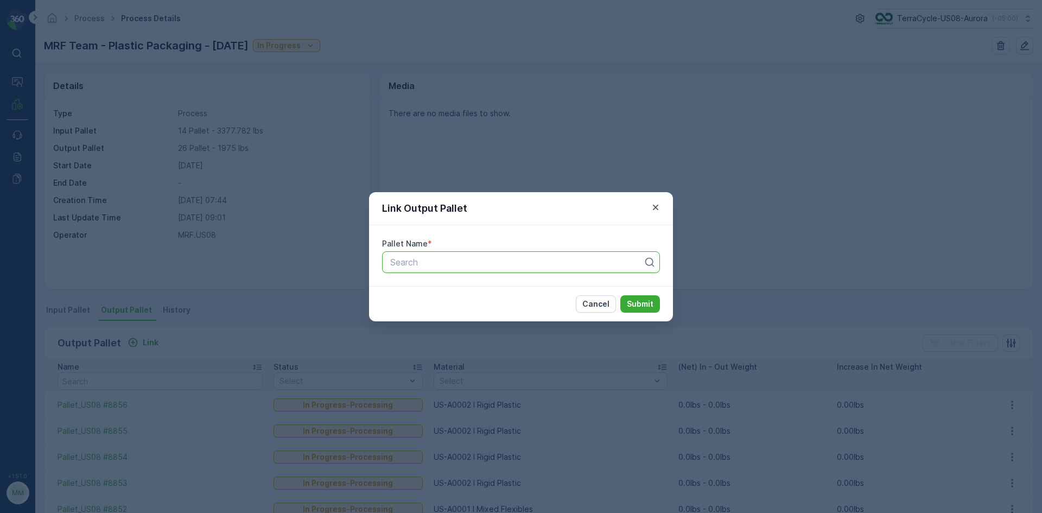
click at [431, 257] on div at bounding box center [516, 262] width 255 height 10
type input "8853"
click at [464, 290] on span "Pallet_US08 #8853" at bounding box center [428, 289] width 79 height 10
click at [649, 302] on p "Submit" at bounding box center [640, 304] width 27 height 11
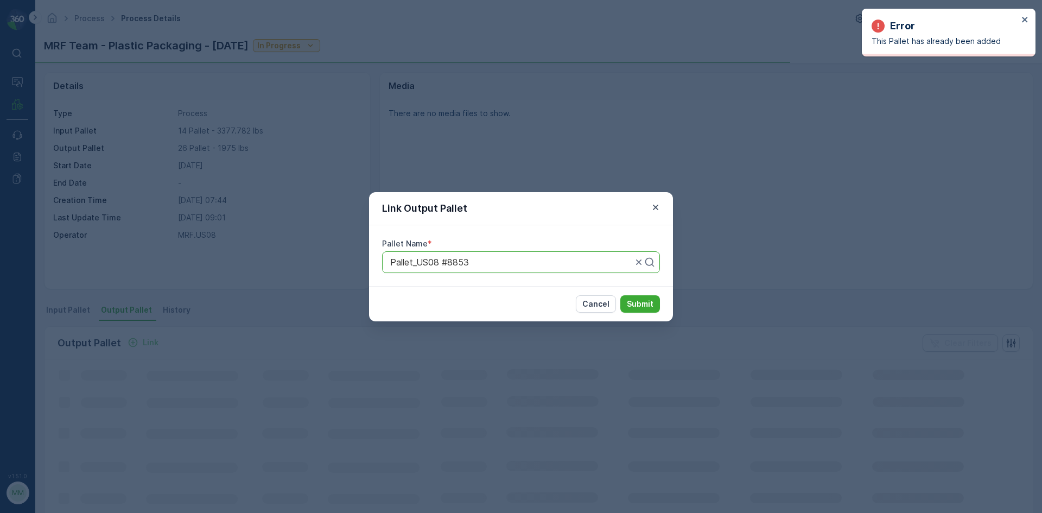
click at [658, 208] on icon "button" at bounding box center [655, 206] width 5 height 5
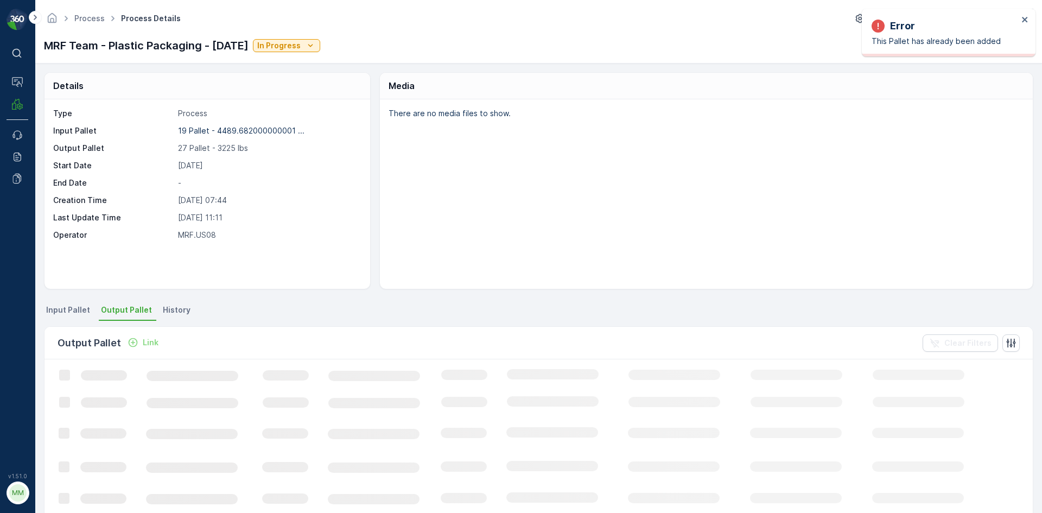
click at [143, 343] on p "Link" at bounding box center [151, 342] width 16 height 11
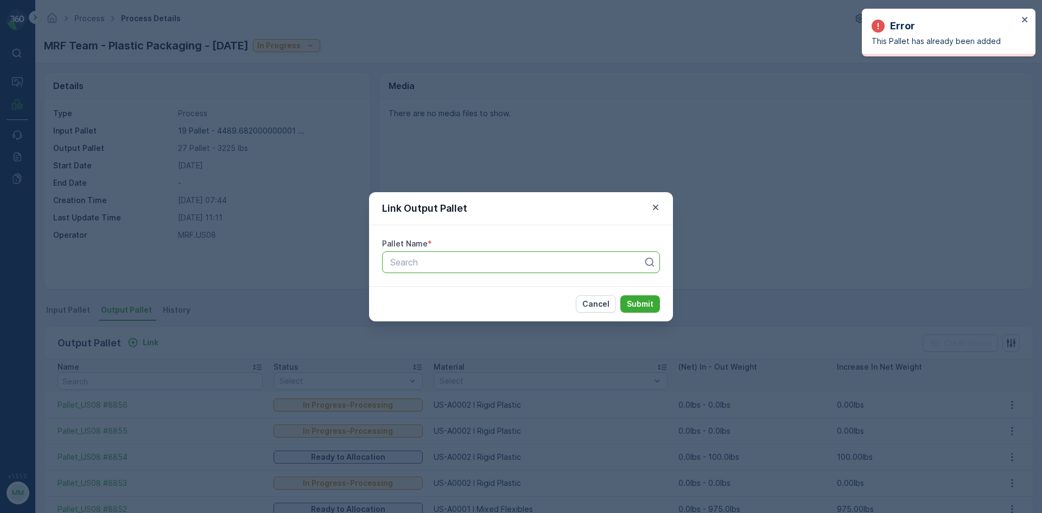
click at [475, 261] on div at bounding box center [516, 262] width 255 height 10
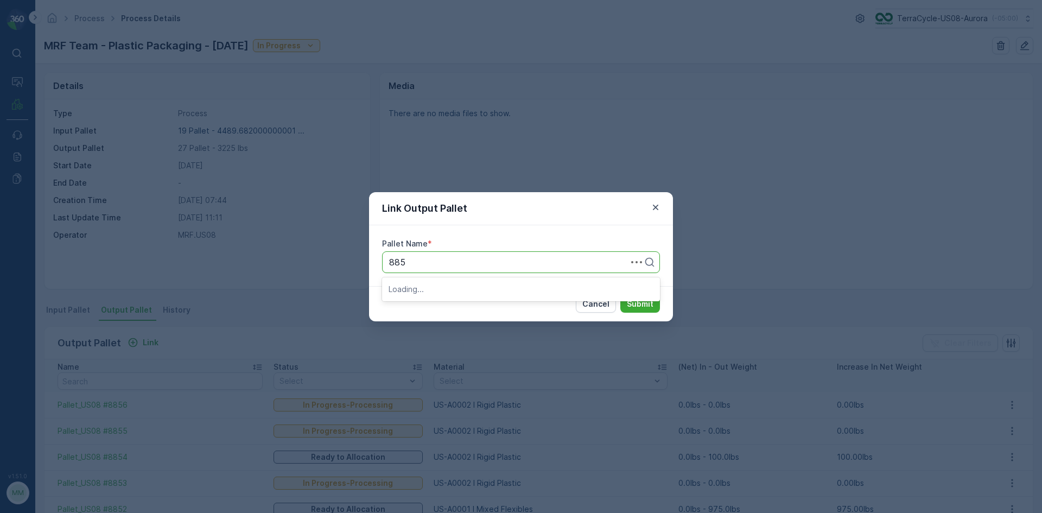
type input "8856"
click at [453, 289] on span "Pallet_US08 #8856" at bounding box center [428, 289] width 79 height 10
click at [646, 308] on p "Submit" at bounding box center [640, 304] width 27 height 11
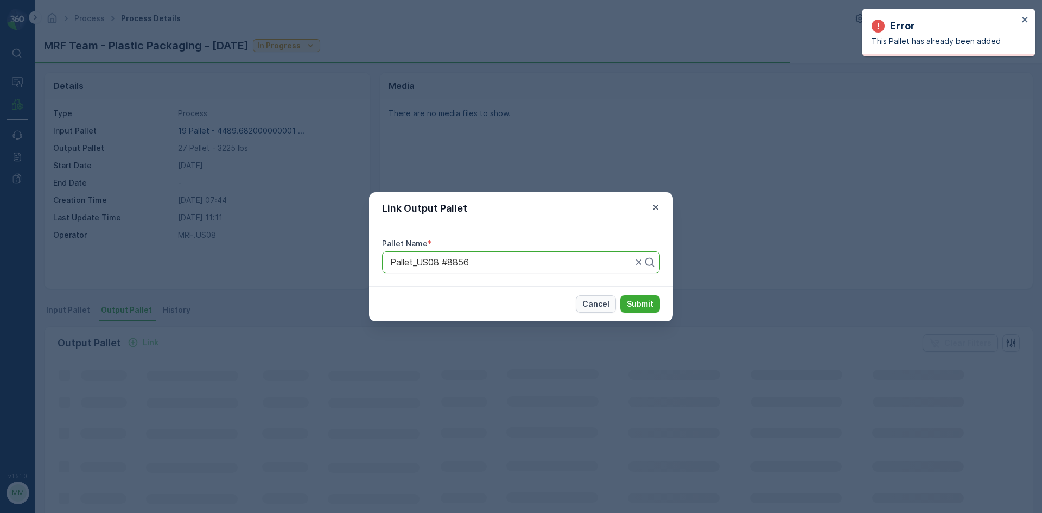
click at [601, 295] on button "Cancel" at bounding box center [596, 303] width 40 height 17
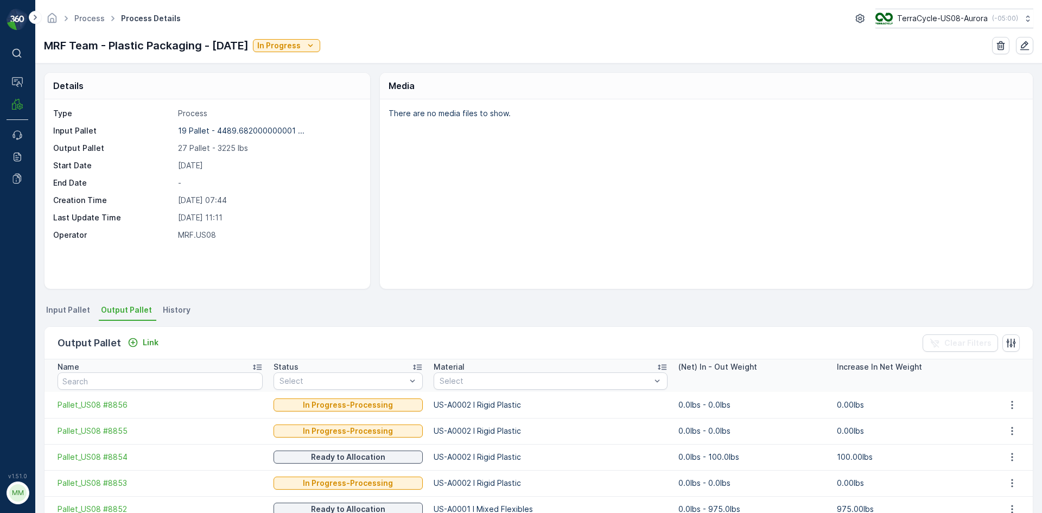
click at [60, 313] on span "Input Pallet" at bounding box center [68, 310] width 44 height 11
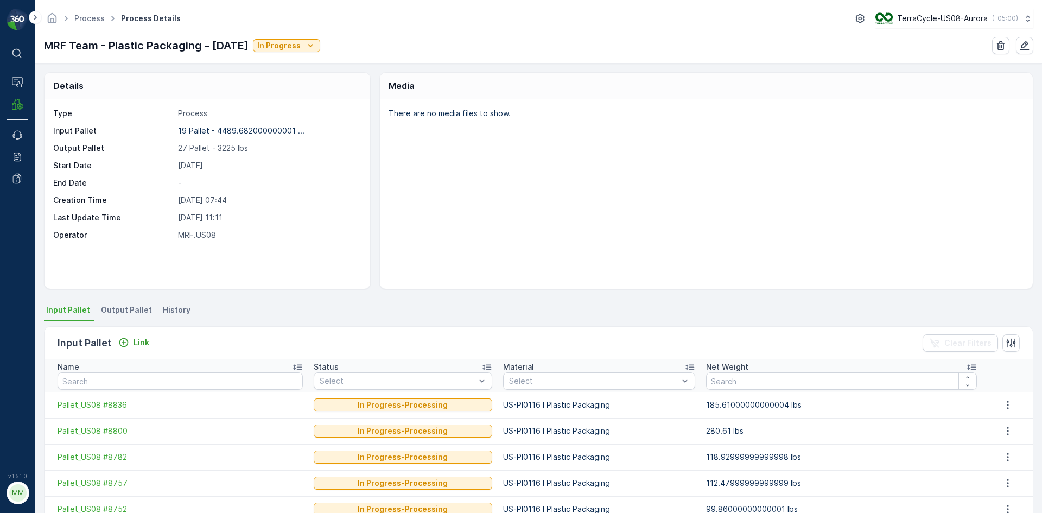
click at [71, 309] on span "Input Pallet" at bounding box center [68, 310] width 44 height 11
click at [120, 307] on span "Output Pallet" at bounding box center [126, 310] width 51 height 11
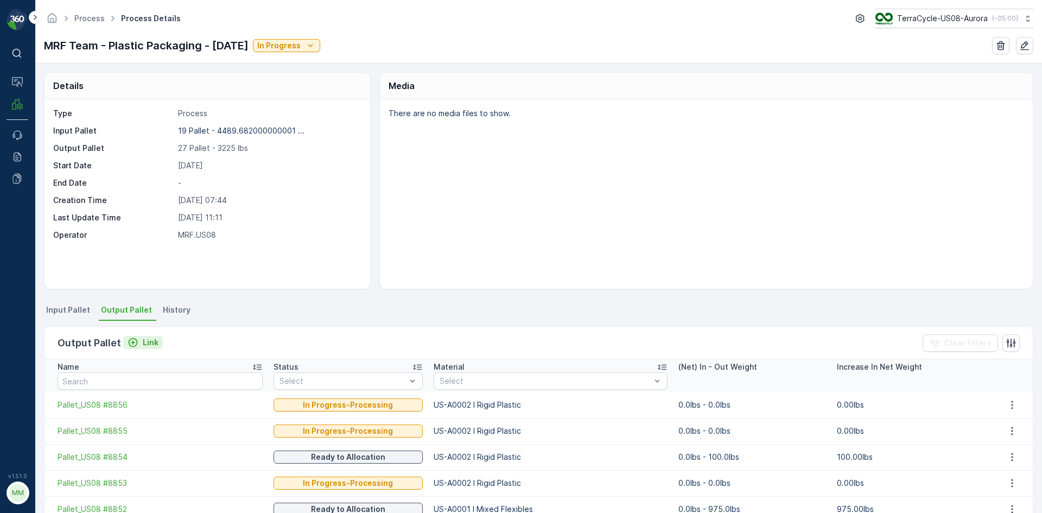
click at [148, 346] on p "Link" at bounding box center [151, 342] width 16 height 11
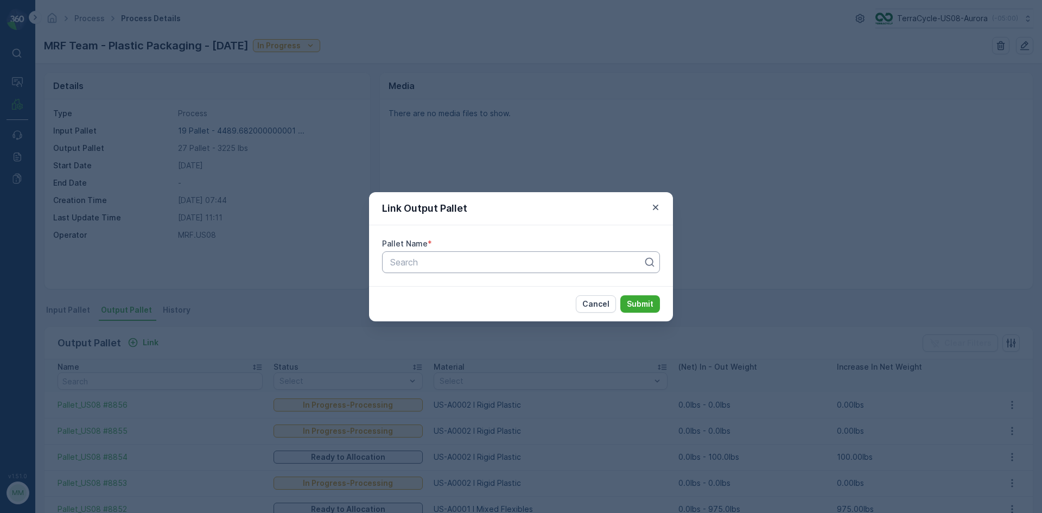
click at [403, 266] on div at bounding box center [516, 262] width 255 height 10
type input "8859"
click at [424, 292] on span "Pallet_US08 #8859" at bounding box center [428, 289] width 79 height 10
click at [646, 302] on p "Submit" at bounding box center [640, 304] width 27 height 11
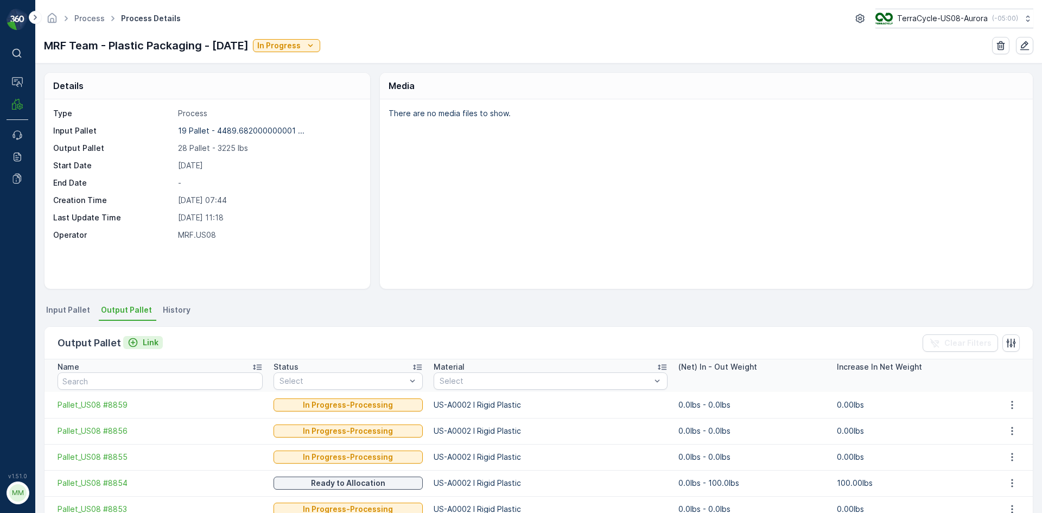
click at [154, 343] on p "Link" at bounding box center [151, 342] width 16 height 11
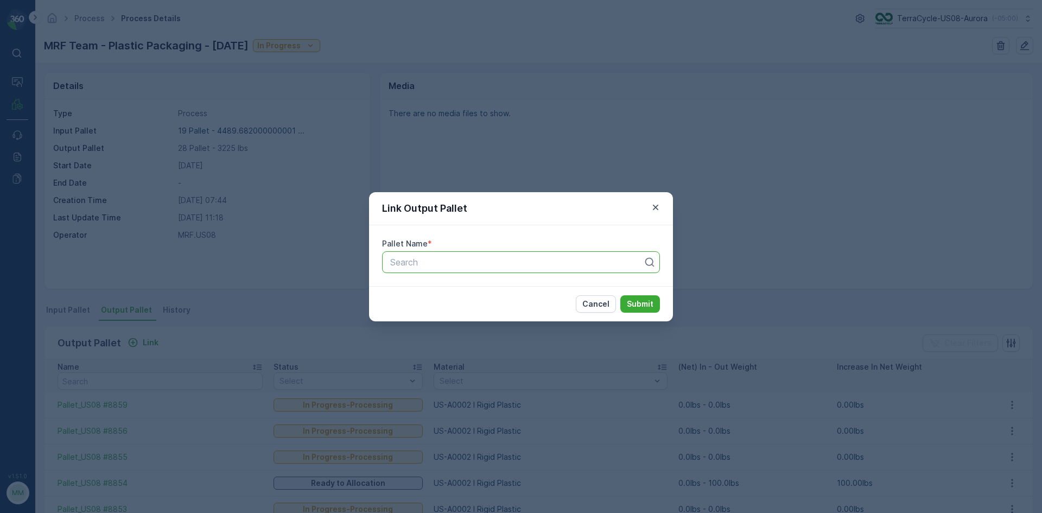
click at [425, 261] on div at bounding box center [516, 262] width 255 height 10
type input "8860"
click at [475, 278] on div "Pallet_US08 #8860" at bounding box center [521, 288] width 278 height 23
click at [472, 295] on div "Pallet_US08 #8860" at bounding box center [521, 289] width 278 height 18
click at [644, 305] on p "Submit" at bounding box center [640, 304] width 27 height 11
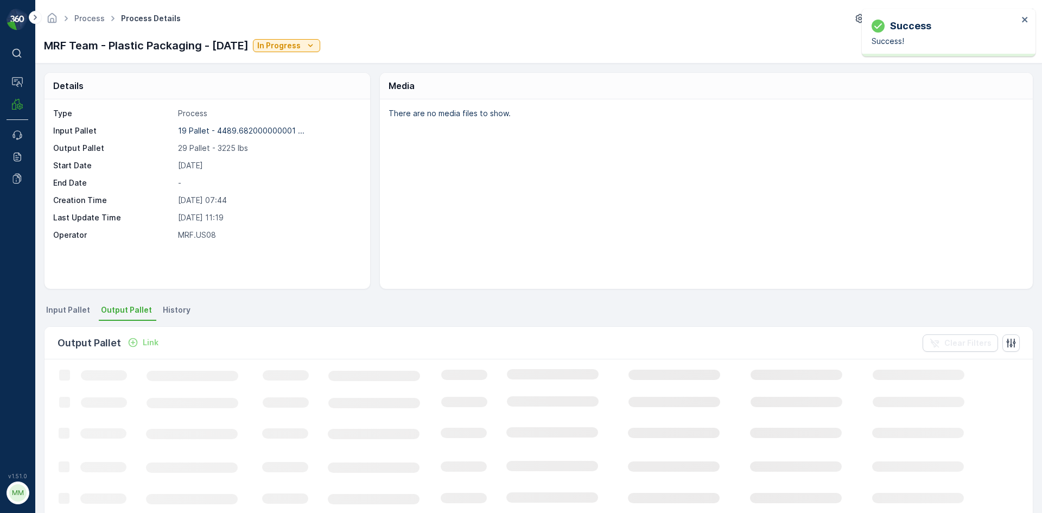
click at [148, 345] on p "Link" at bounding box center [151, 342] width 16 height 11
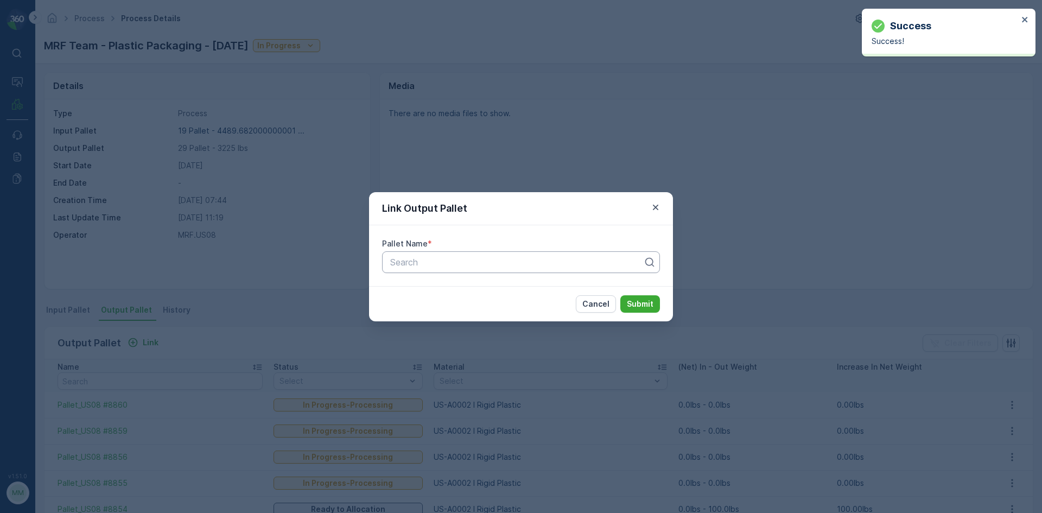
click at [411, 271] on div "Search" at bounding box center [521, 262] width 278 height 22
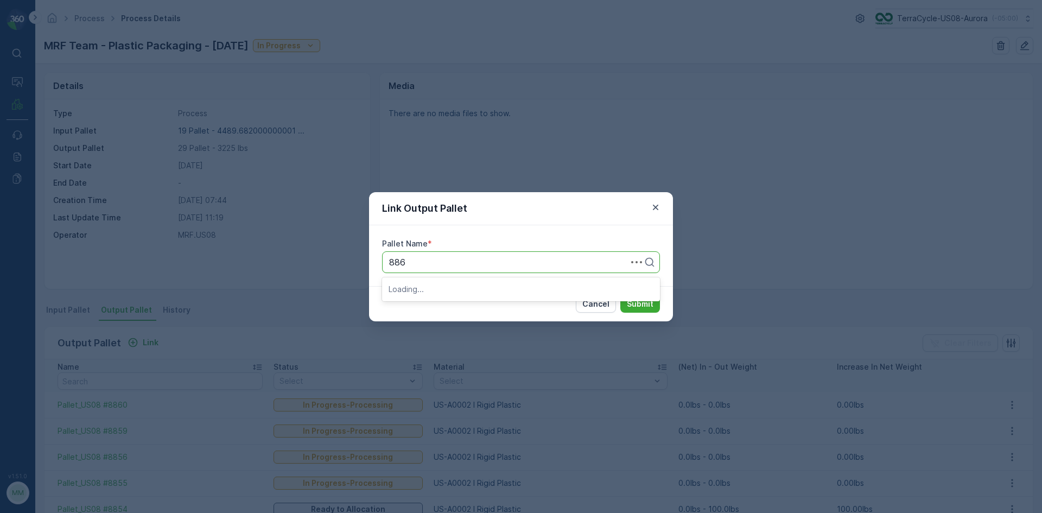
type input "8861"
click at [446, 293] on span "Pallet_US08 #8861" at bounding box center [427, 289] width 77 height 10
click at [646, 305] on p "Submit" at bounding box center [640, 304] width 27 height 11
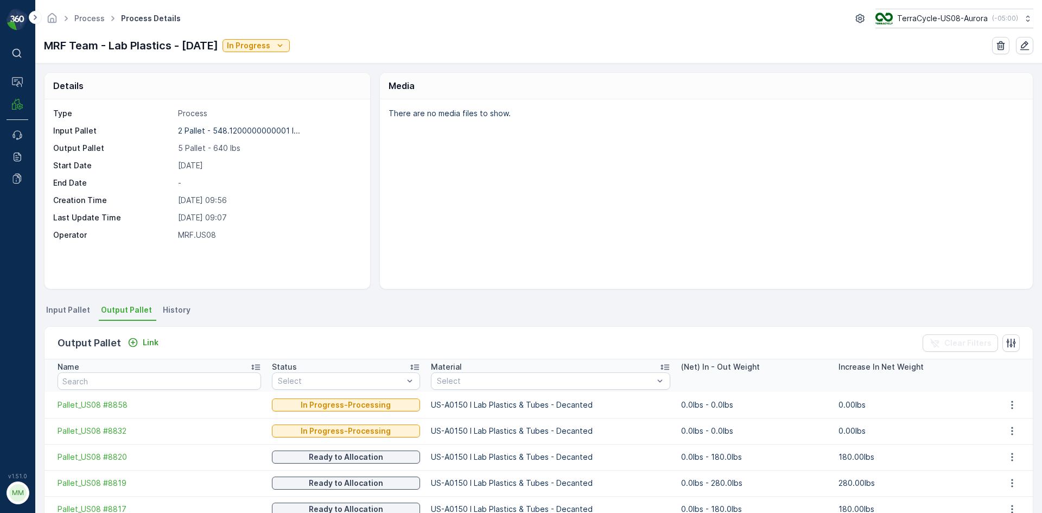
click at [124, 315] on li "Output Pallet" at bounding box center [128, 311] width 58 height 18
click at [143, 340] on p "Link" at bounding box center [151, 342] width 16 height 11
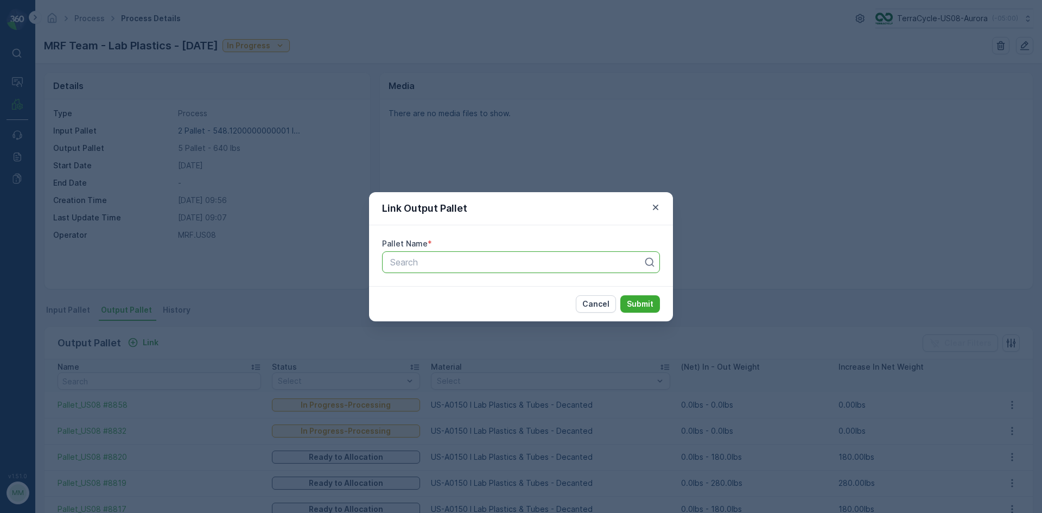
click at [432, 265] on div at bounding box center [516, 262] width 255 height 10
type input "8862"
click at [450, 307] on span "Pallet_US08 #8862" at bounding box center [428, 307] width 78 height 10
click at [640, 309] on p "Submit" at bounding box center [640, 304] width 27 height 11
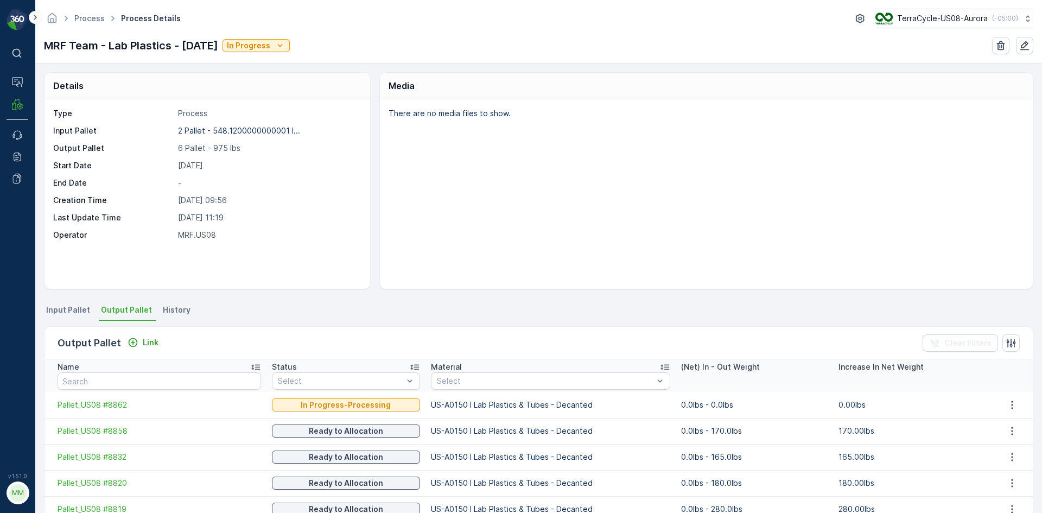
click at [71, 310] on span "Input Pallet" at bounding box center [68, 310] width 44 height 11
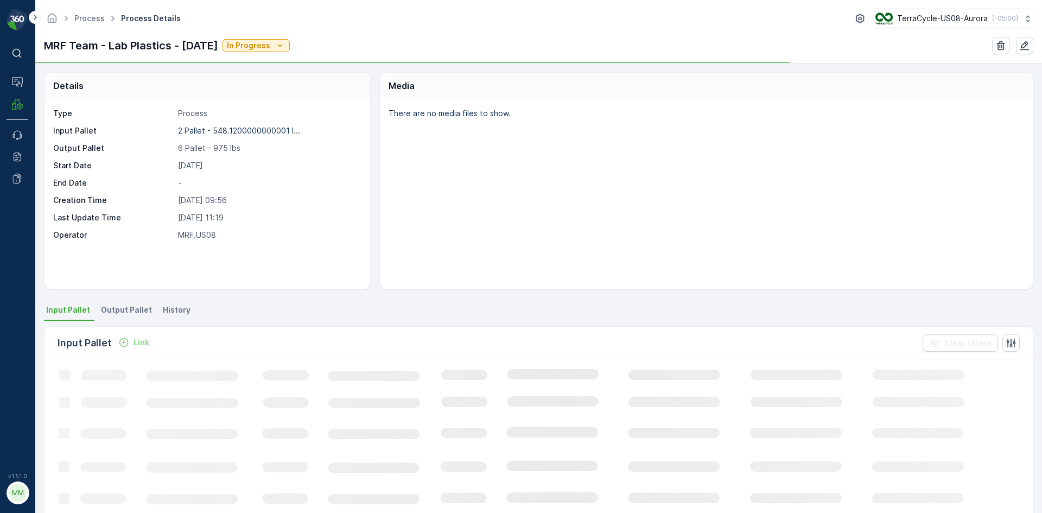
click at [135, 346] on p "Link" at bounding box center [142, 342] width 16 height 11
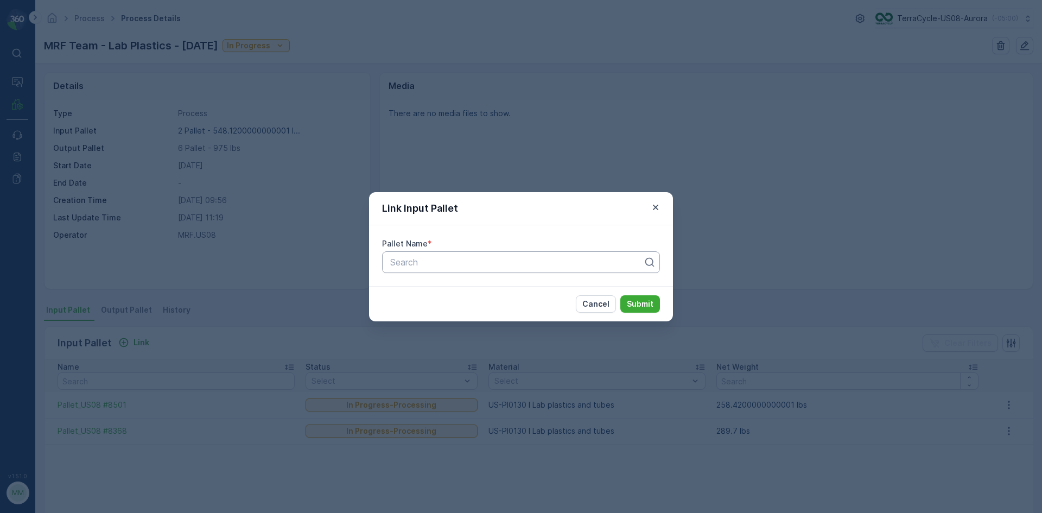
click at [421, 257] on div at bounding box center [516, 262] width 255 height 10
type input "874"
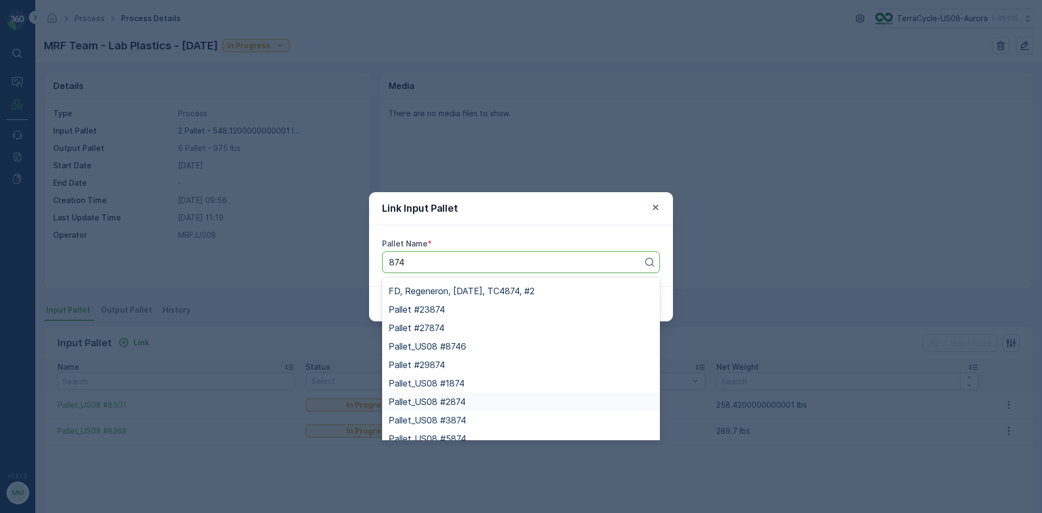
scroll to position [163, 0]
click at [422, 262] on div at bounding box center [516, 262] width 255 height 10
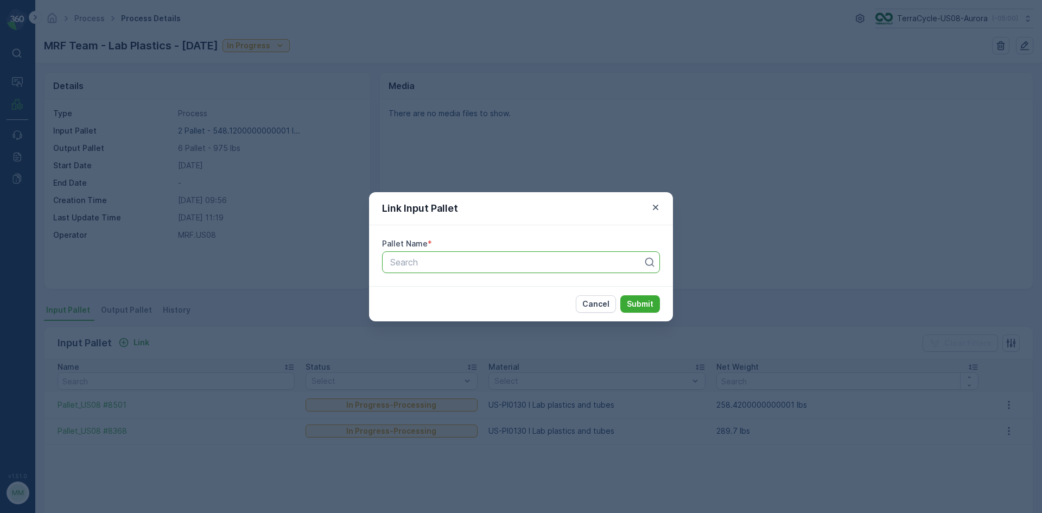
type input "1"
type input "8741"
click at [453, 285] on span "Pallet_US08 #8741" at bounding box center [427, 289] width 76 height 10
click at [628, 303] on p "Submit" at bounding box center [640, 304] width 27 height 11
click at [600, 306] on p "Cancel" at bounding box center [596, 304] width 27 height 11
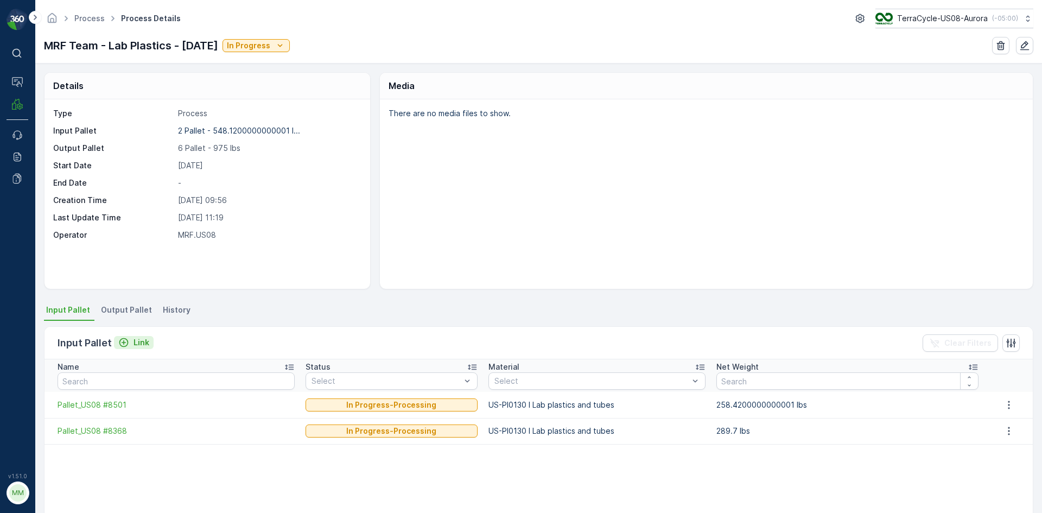
click at [131, 347] on div "Link" at bounding box center [133, 342] width 31 height 11
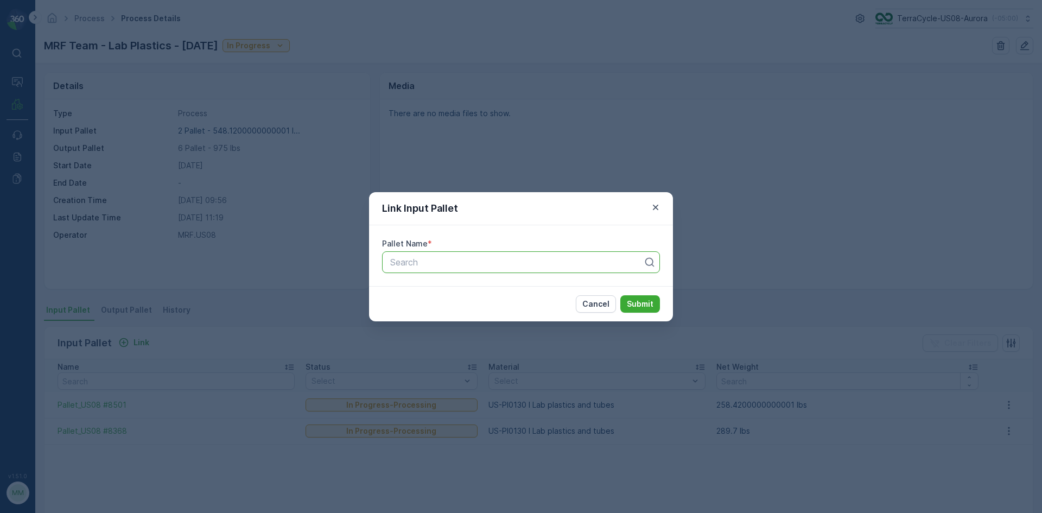
click at [423, 262] on div at bounding box center [516, 262] width 255 height 10
type input "8744"
click at [463, 288] on span "Pallet_US08 #8744" at bounding box center [428, 289] width 78 height 10
click at [630, 311] on button "Submit" at bounding box center [641, 303] width 40 height 17
